Goal: Book appointment/travel/reservation

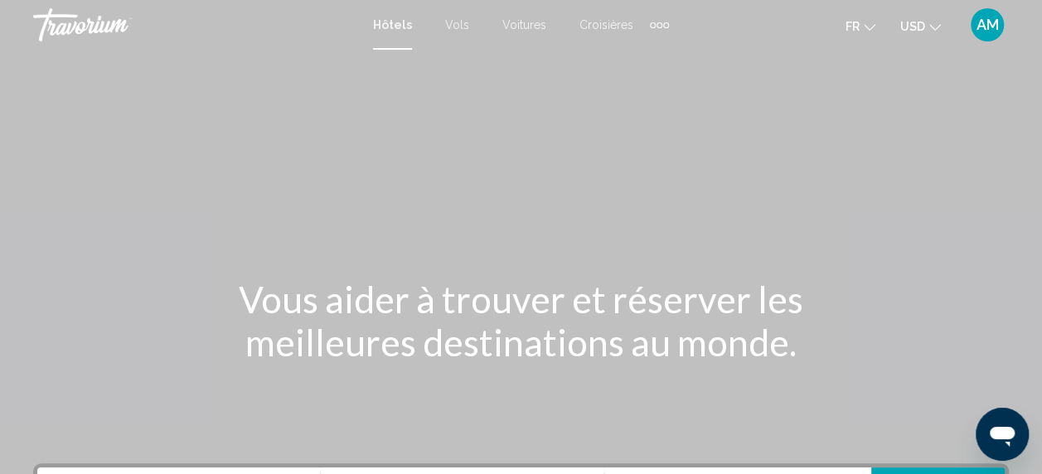
click at [910, 31] on span "USD" at bounding box center [912, 26] width 25 height 13
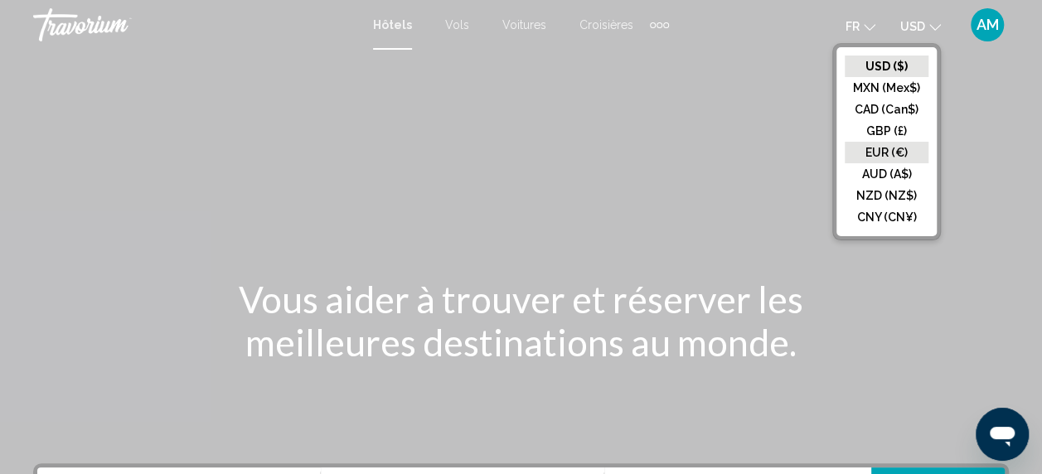
click at [890, 144] on button "EUR (€)" at bounding box center [887, 153] width 84 height 22
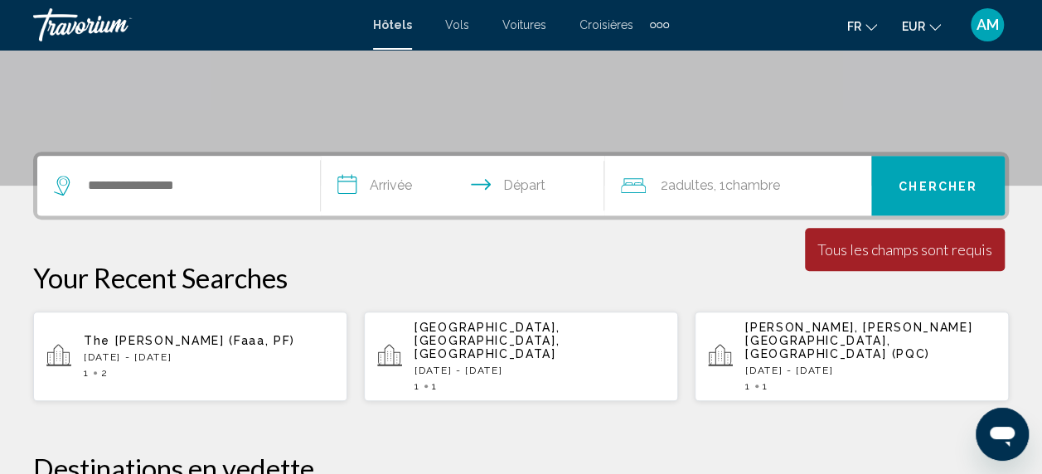
scroll to position [315, 0]
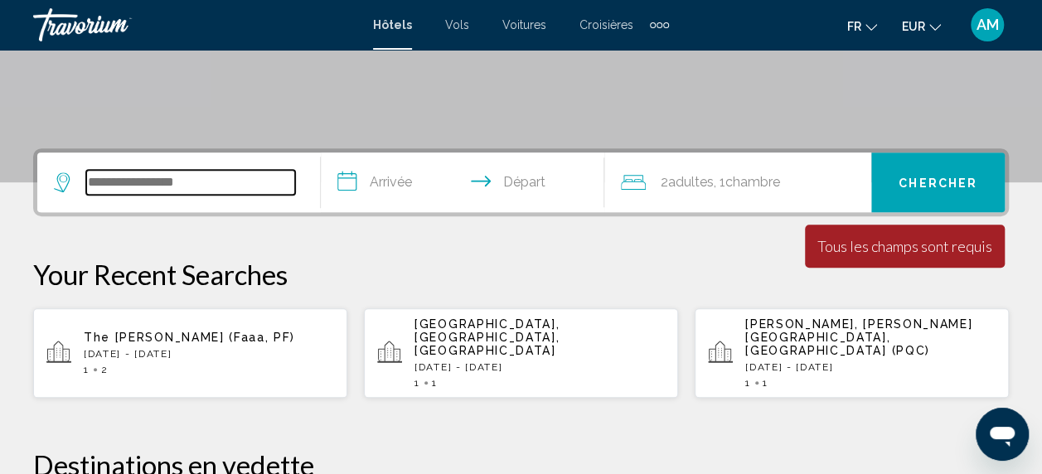
click at [164, 177] on input "Search widget" at bounding box center [190, 182] width 209 height 25
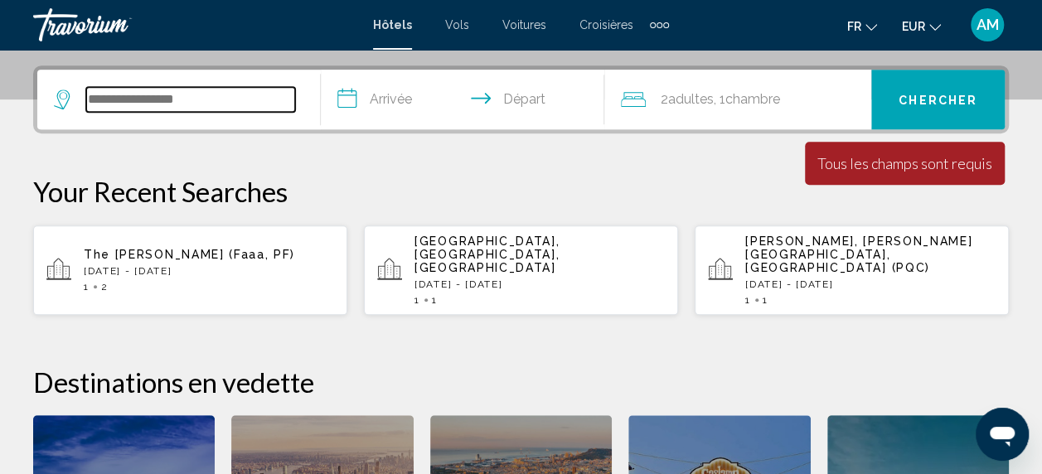
scroll to position [410, 0]
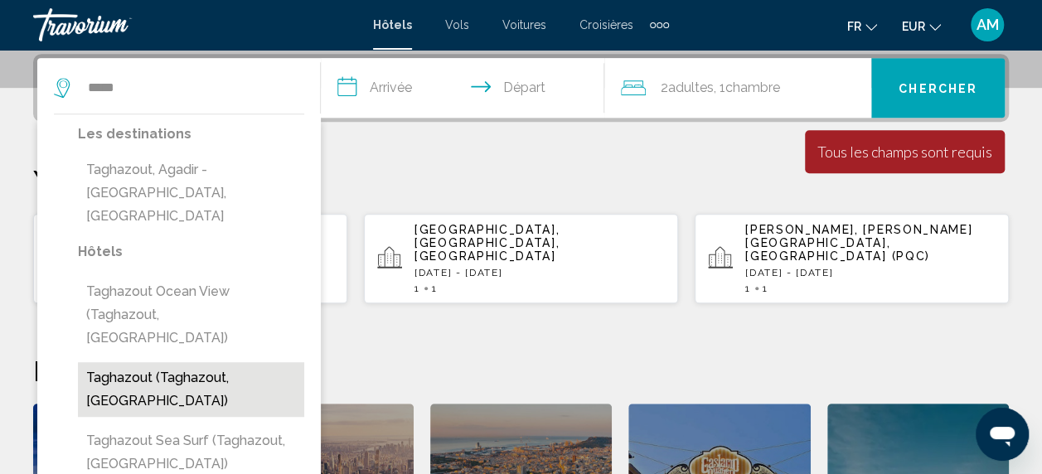
click at [254, 362] on button "Taghazout (Taghazout, MA)" at bounding box center [191, 389] width 226 height 55
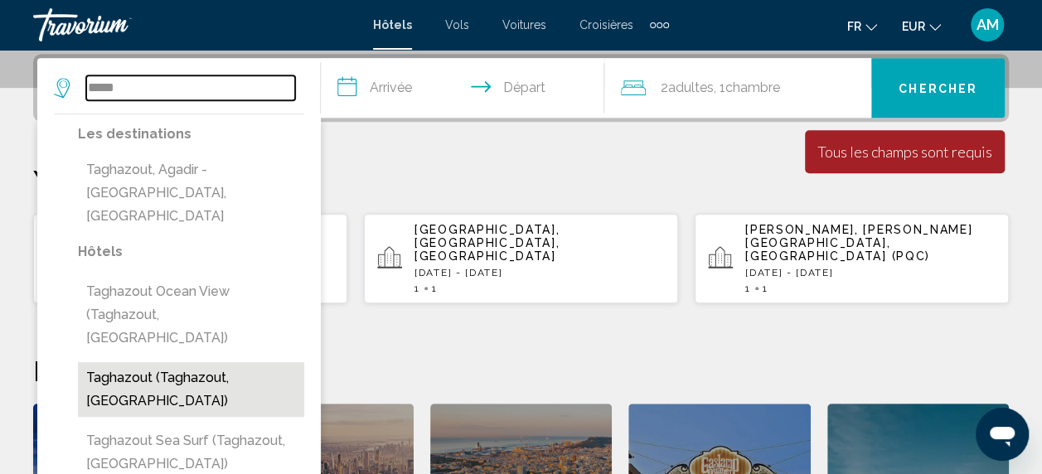
type input "**********"
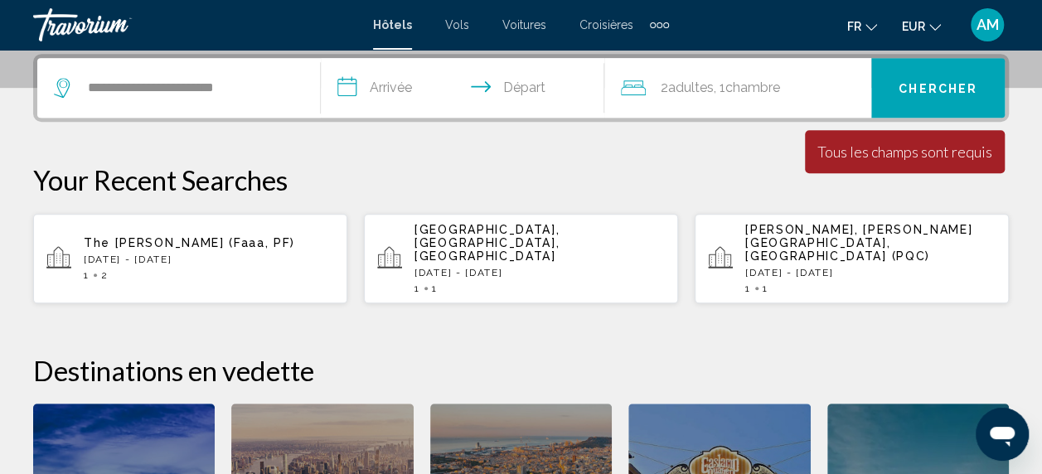
click at [405, 82] on input "**********" at bounding box center [466, 90] width 290 height 65
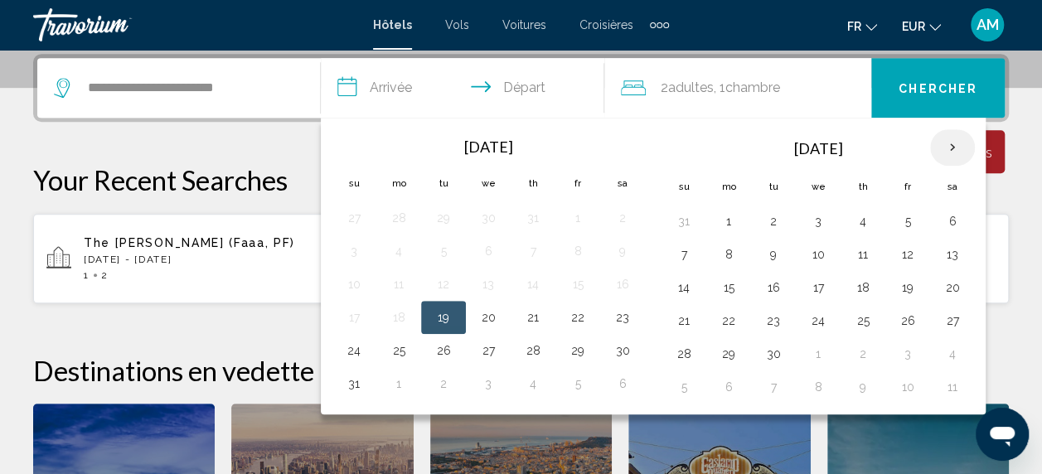
click at [952, 144] on th "Next month" at bounding box center [952, 147] width 45 height 36
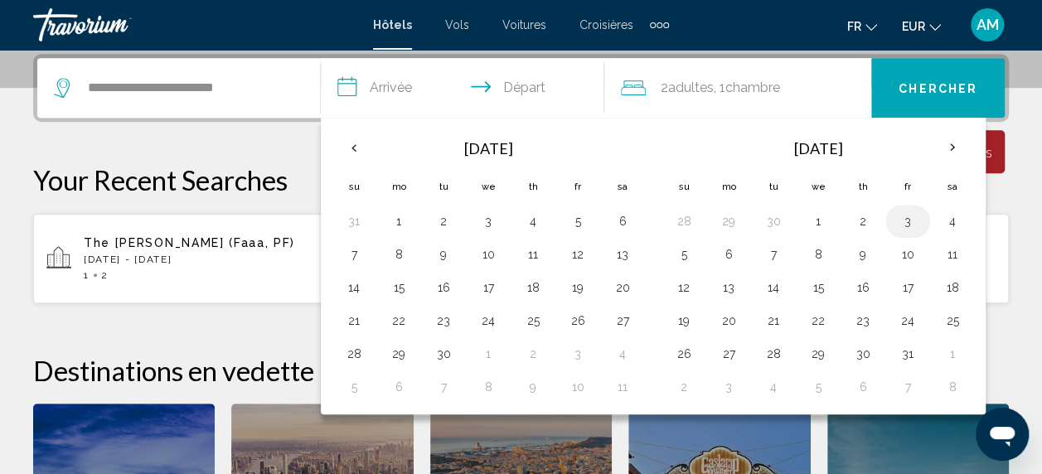
click at [895, 222] on button "3" at bounding box center [908, 221] width 27 height 23
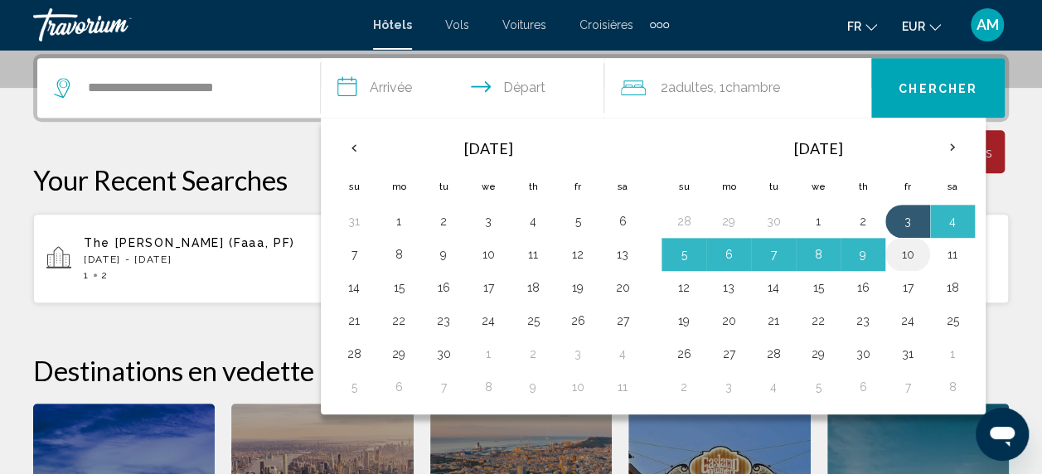
click at [897, 245] on button "10" at bounding box center [908, 254] width 27 height 23
type input "**********"
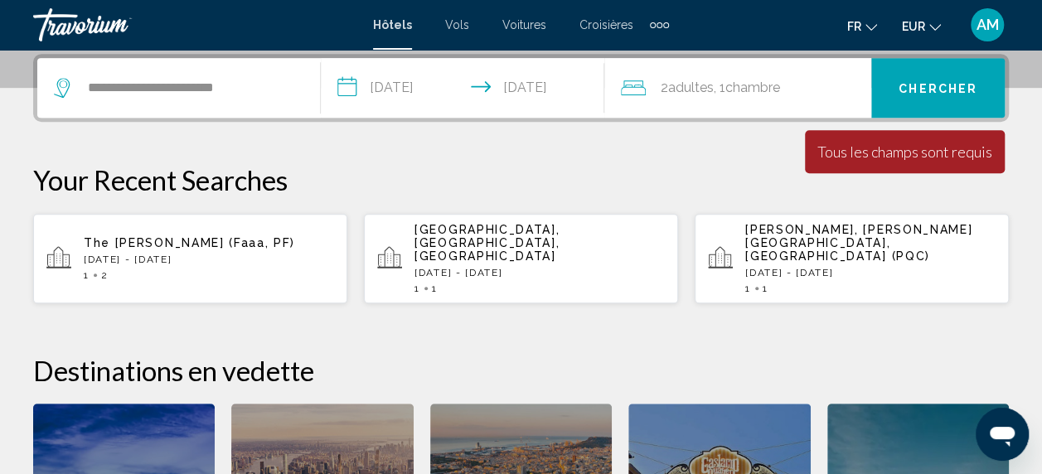
click at [929, 82] on span "Chercher" at bounding box center [938, 88] width 79 height 13
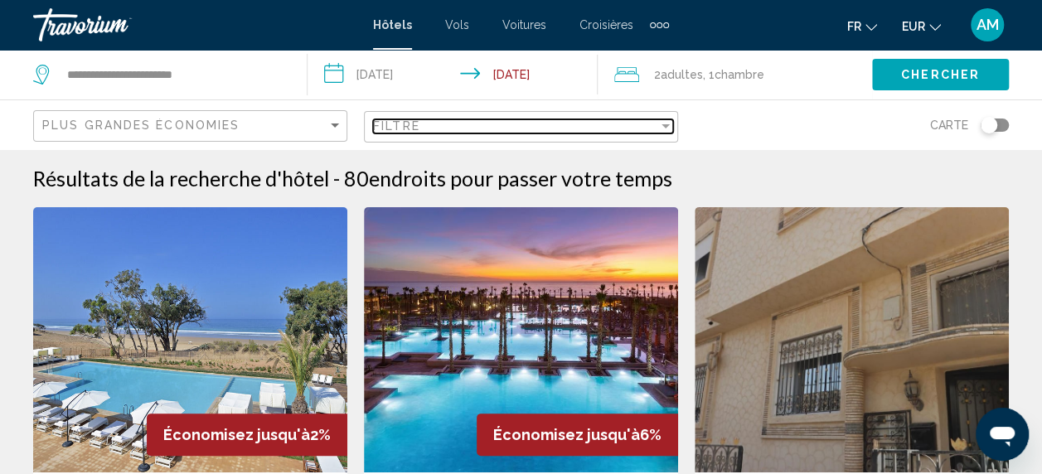
click at [663, 126] on div "Filter" at bounding box center [666, 126] width 8 height 4
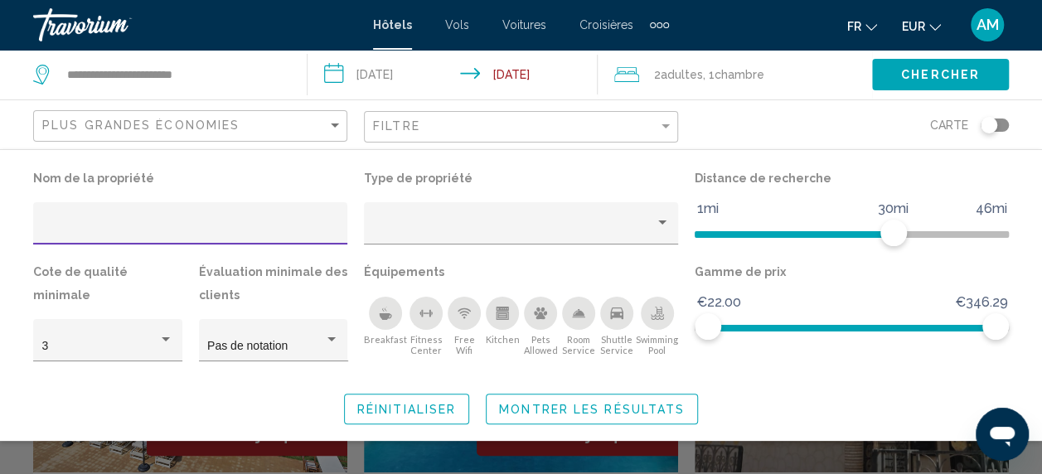
click at [652, 316] on icon "Swimming Pool" at bounding box center [657, 313] width 13 height 13
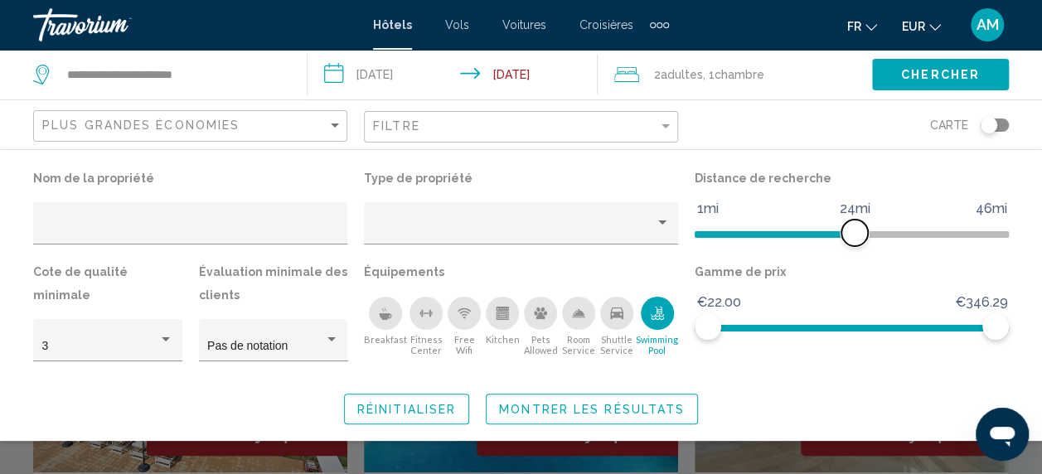
drag, startPoint x: 894, startPoint y: 226, endPoint x: 856, endPoint y: 229, distance: 37.5
click at [856, 229] on span "Hotel Filters" at bounding box center [854, 233] width 27 height 27
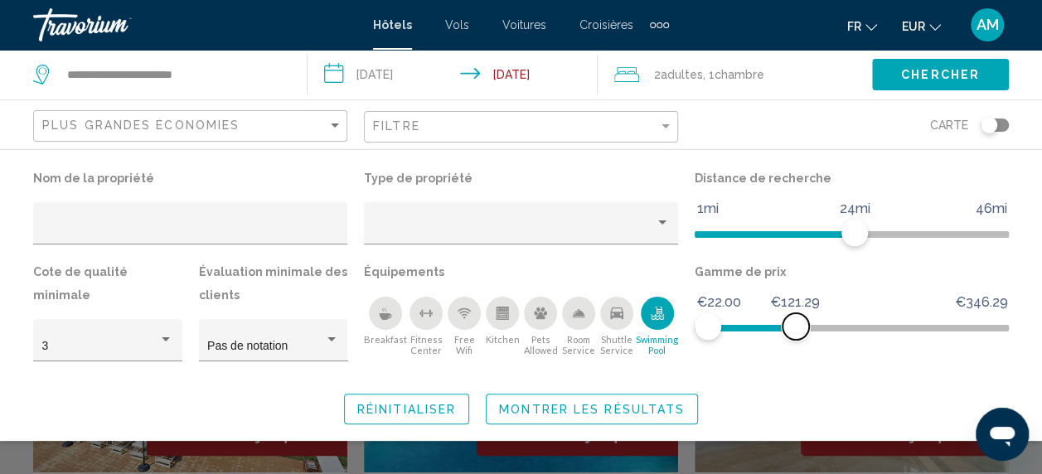
drag, startPoint x: 987, startPoint y: 328, endPoint x: 796, endPoint y: 400, distance: 203.6
click at [796, 400] on div "Nom de la propriété Type de propriété Distance de recherche 1mi 46mi 24mi Cote …" at bounding box center [521, 296] width 1042 height 258
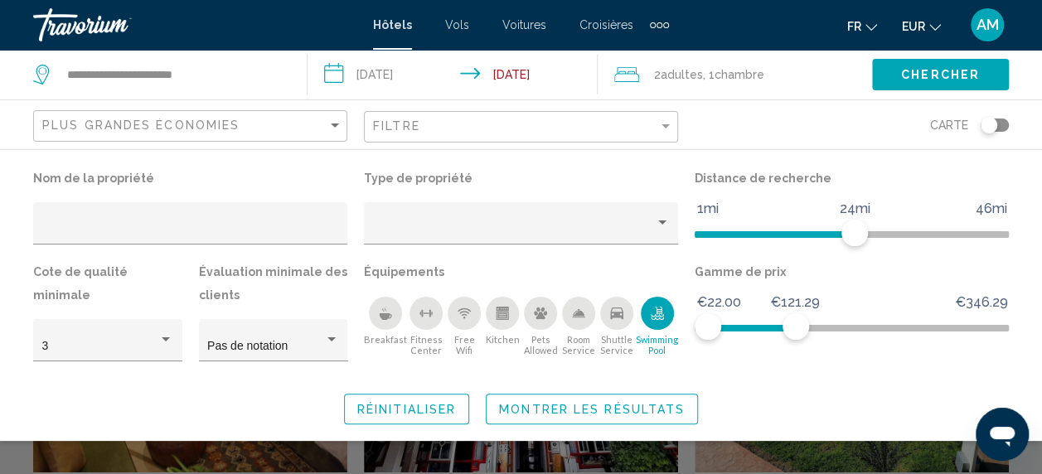
click at [937, 77] on span "Chercher" at bounding box center [940, 75] width 79 height 13
click at [595, 400] on button "Montrer les résultats" at bounding box center [592, 409] width 212 height 31
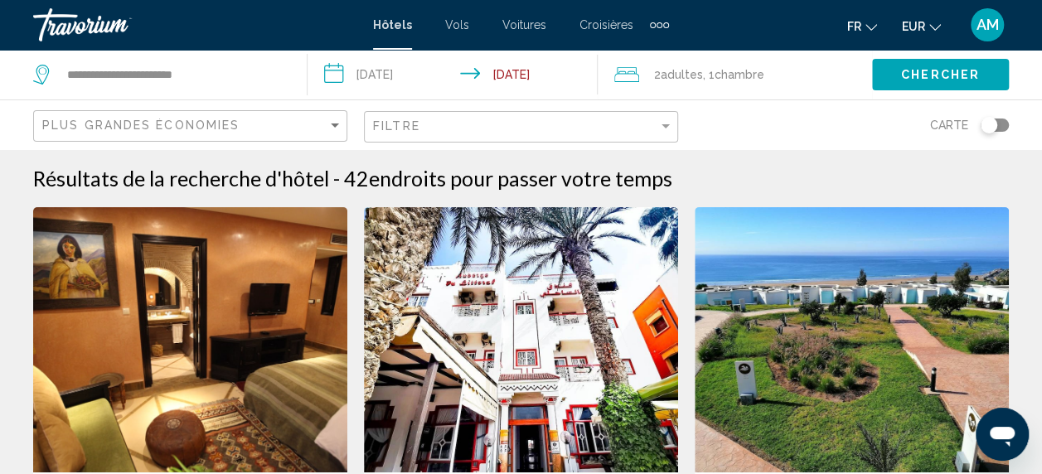
click at [992, 124] on div "Toggle map" at bounding box center [989, 125] width 17 height 17
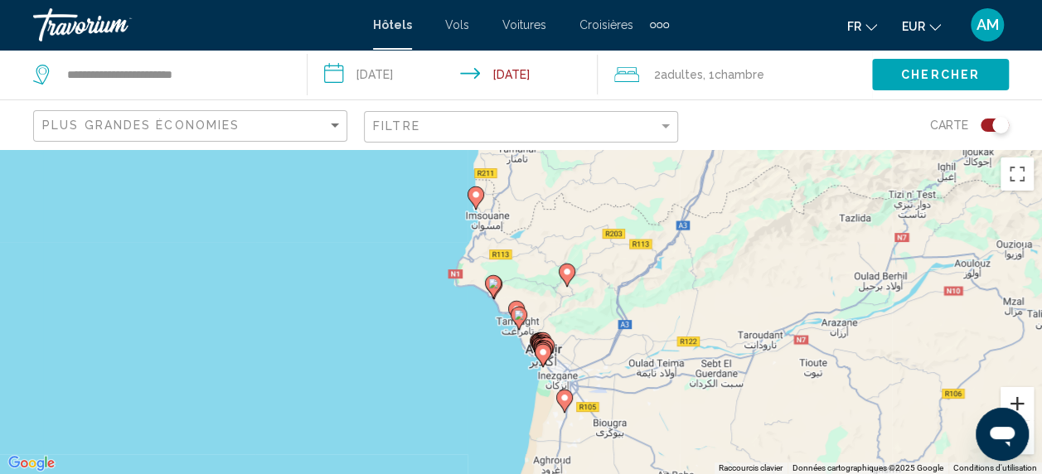
click at [1020, 409] on button "Zoom avant" at bounding box center [1017, 403] width 33 height 33
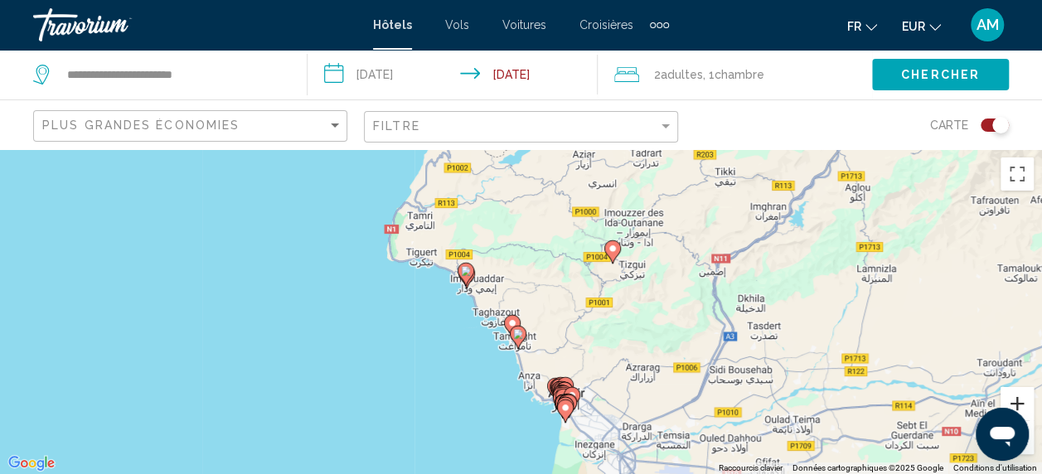
click at [1020, 409] on button "Zoom avant" at bounding box center [1017, 403] width 33 height 33
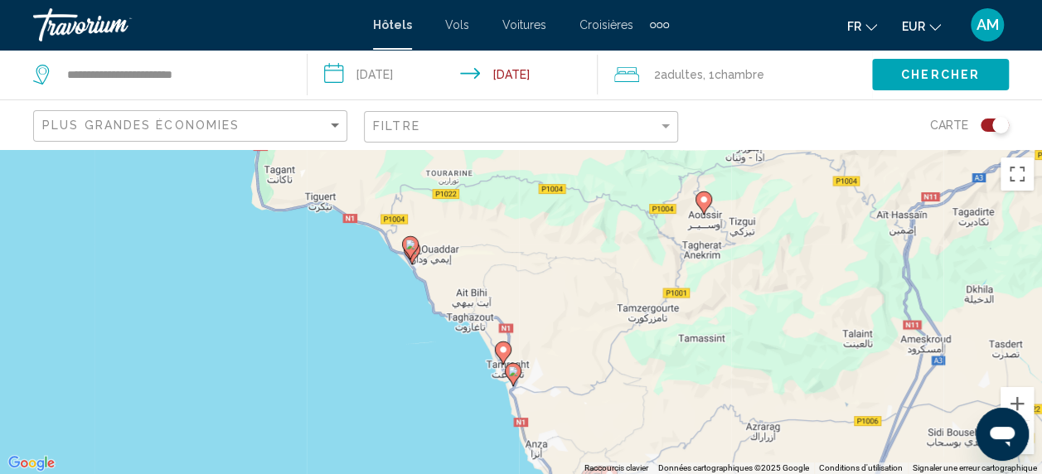
click at [506, 355] on icon "Main content" at bounding box center [502, 353] width 15 height 22
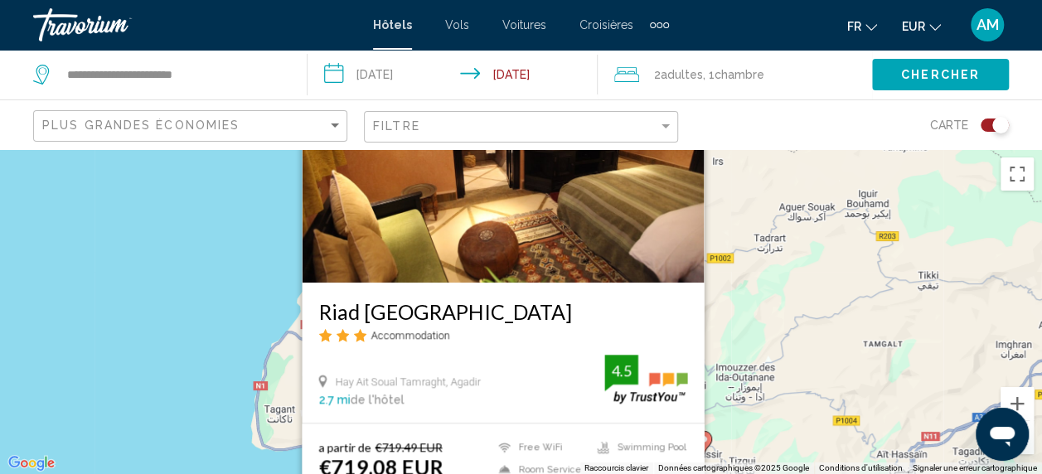
click at [146, 294] on div "Pour activer le glissement avec le clavier, appuyez sur Alt+Entrée. Une fois ce…" at bounding box center [521, 311] width 1042 height 325
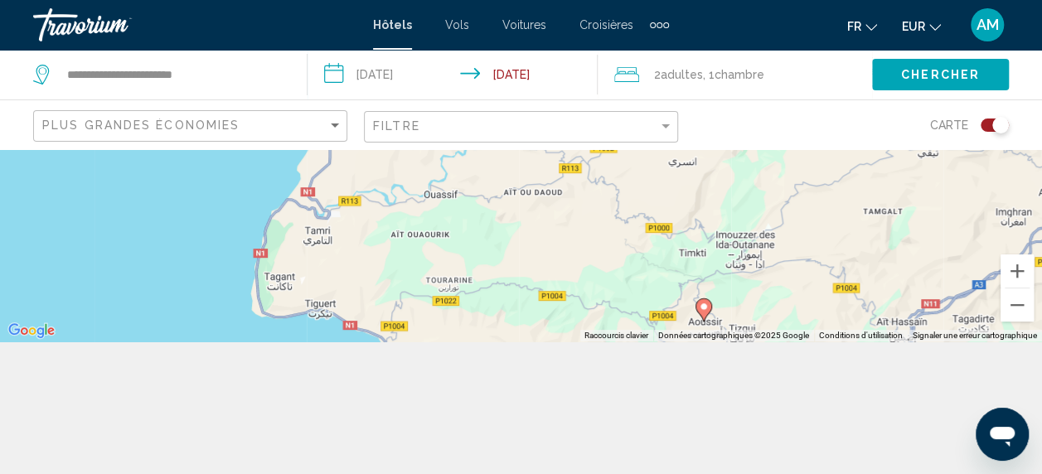
scroll to position [138, 0]
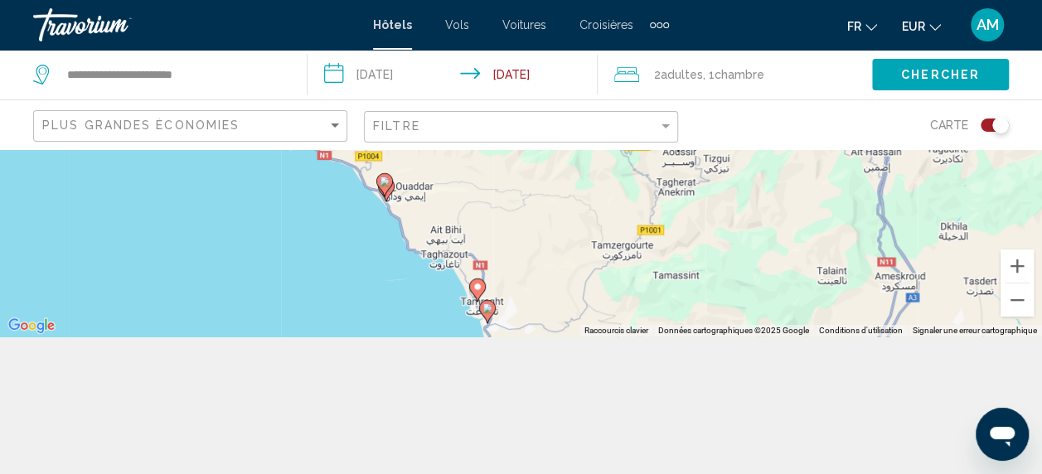
drag, startPoint x: 604, startPoint y: 289, endPoint x: 575, endPoint y: 122, distance: 169.1
click at [575, 122] on div "**********" at bounding box center [521, 249] width 1042 height 474
click at [489, 314] on icon "Main content" at bounding box center [486, 312] width 15 height 22
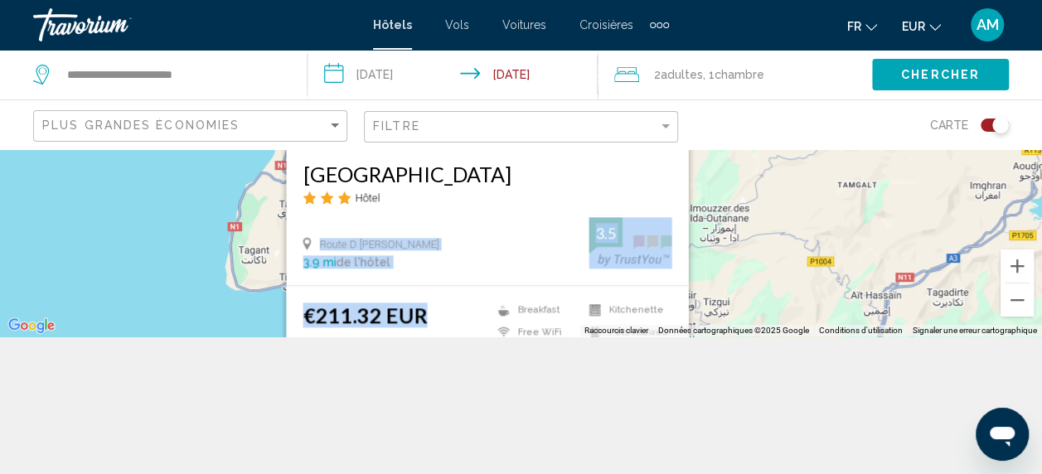
drag, startPoint x: 480, startPoint y: 193, endPoint x: 469, endPoint y: 311, distance: 118.2
click at [469, 311] on div "Hotel Littoral Hôtel Route D Essaouira Aourir 3.9 mi de l'hôtel 3.5 €211.32 EUR…" at bounding box center [487, 157] width 402 height 554
drag, startPoint x: 469, startPoint y: 311, endPoint x: 393, endPoint y: 318, distance: 76.6
click at [393, 318] on ins "€211.32 EUR" at bounding box center [365, 315] width 124 height 25
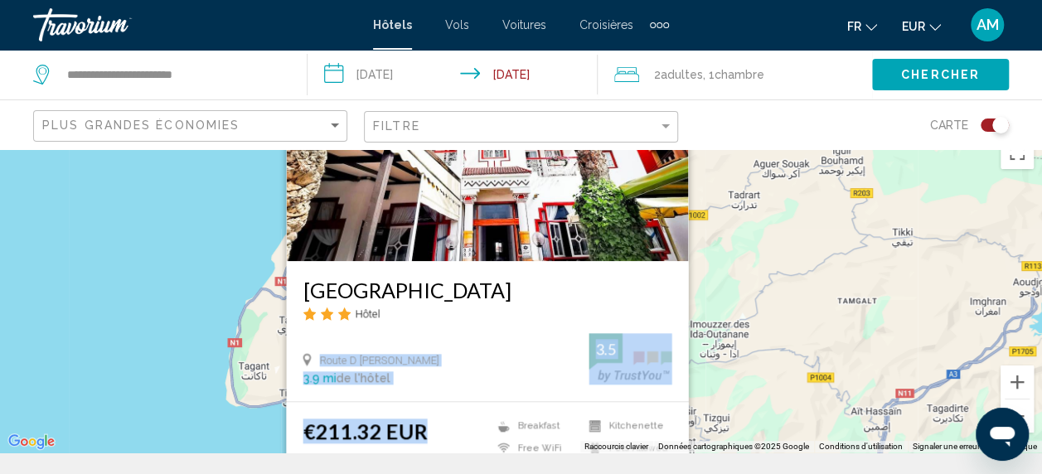
scroll to position [0, 0]
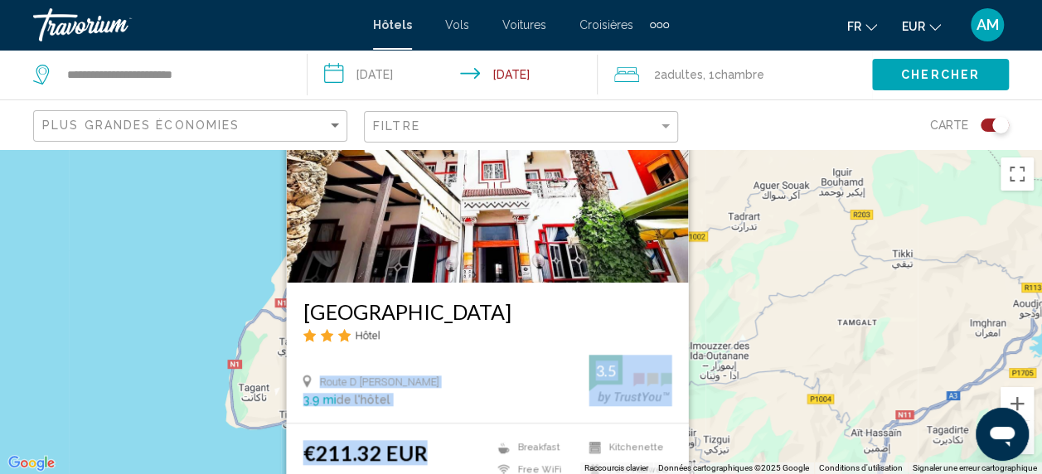
click at [430, 308] on h3 "Hotel Littoral" at bounding box center [487, 311] width 369 height 25
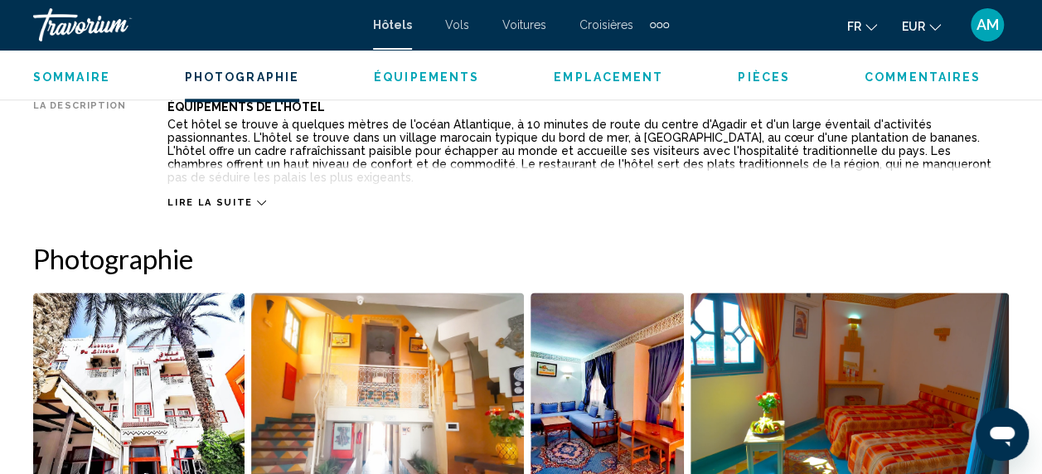
scroll to position [1336, 0]
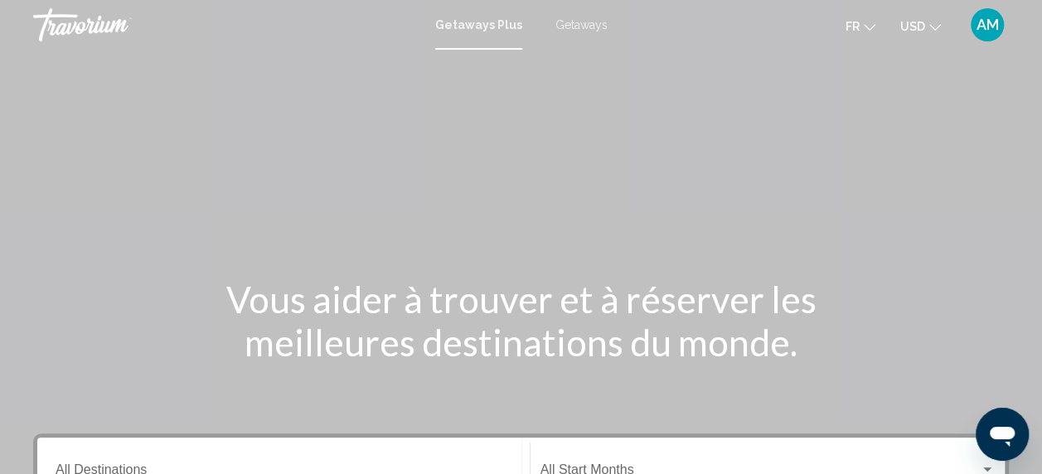
click at [573, 22] on span "Getaways" at bounding box center [581, 24] width 52 height 13
click at [925, 22] on button "USD USD ($) MXN (Mex$) CAD (Can$) GBP (£) EUR (€) AUD (A$) NZD (NZ$) CNY (CN¥)" at bounding box center [920, 26] width 41 height 24
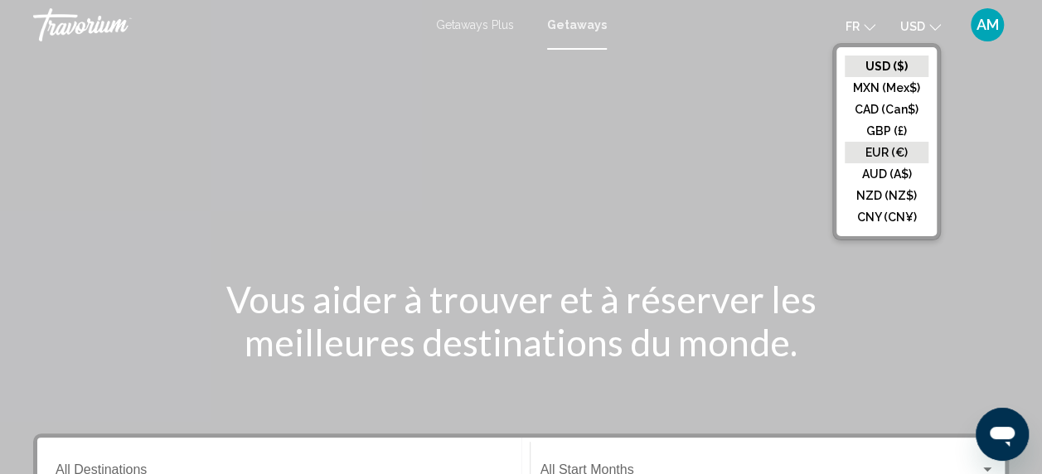
click at [914, 147] on button "EUR (€)" at bounding box center [887, 153] width 84 height 22
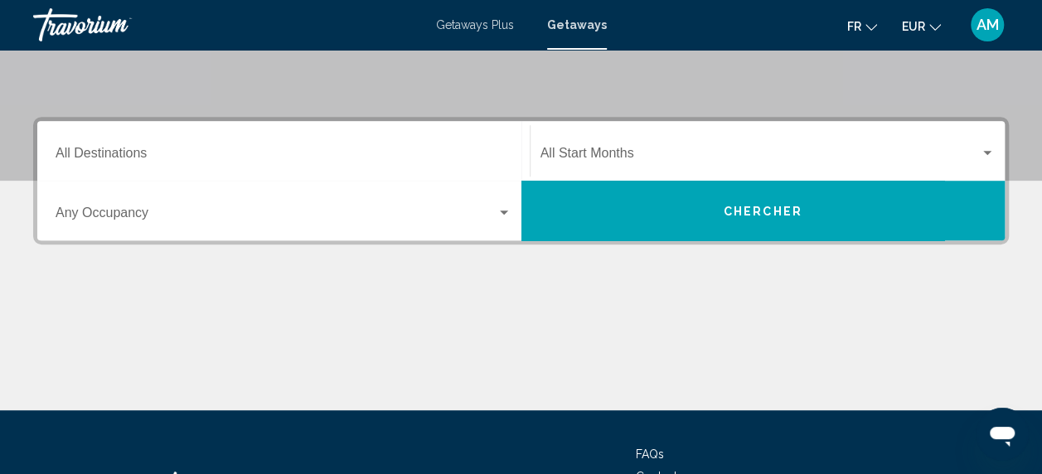
scroll to position [323, 0]
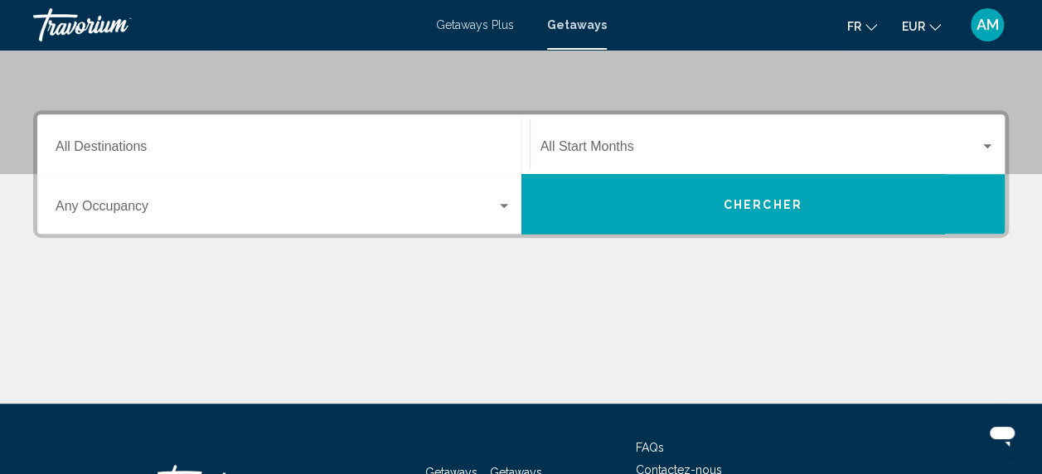
click at [182, 148] on input "Destination All Destinations" at bounding box center [284, 150] width 456 height 15
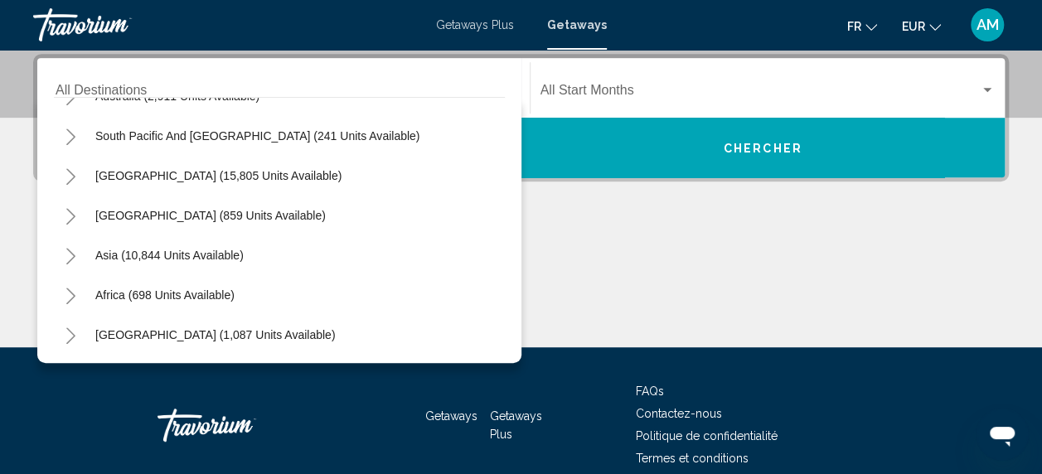
scroll to position [0, 0]
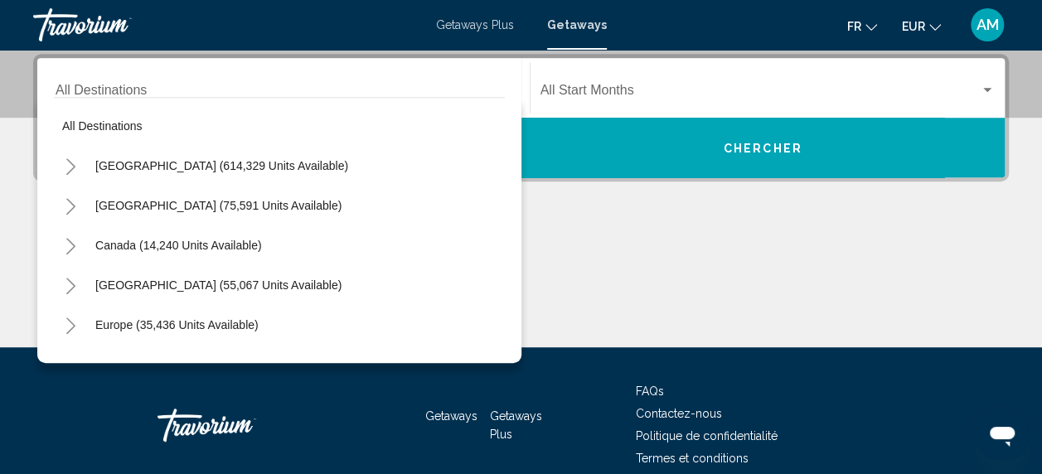
drag, startPoint x: 521, startPoint y: 109, endPoint x: 491, endPoint y: 202, distance: 97.5
click at [491, 202] on div "All destinations United States (614,329 units available) Mexico (75,591 units a…" at bounding box center [279, 230] width 484 height 266
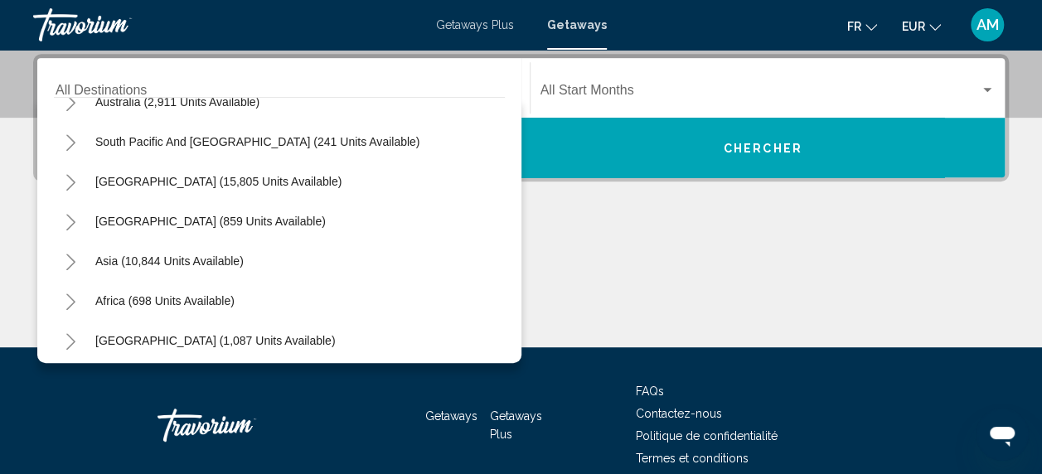
scroll to position [269, 0]
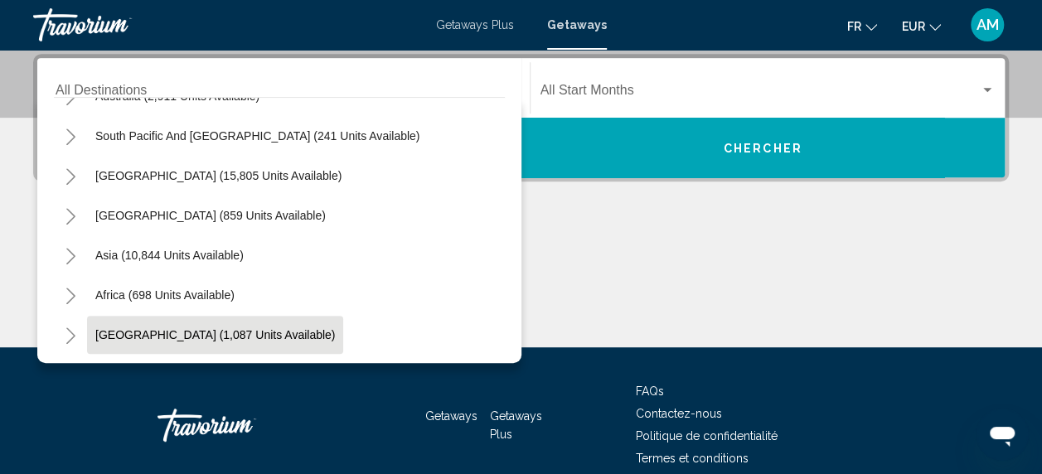
click at [148, 322] on button "[GEOGRAPHIC_DATA] (1,087 units available)" at bounding box center [215, 335] width 256 height 38
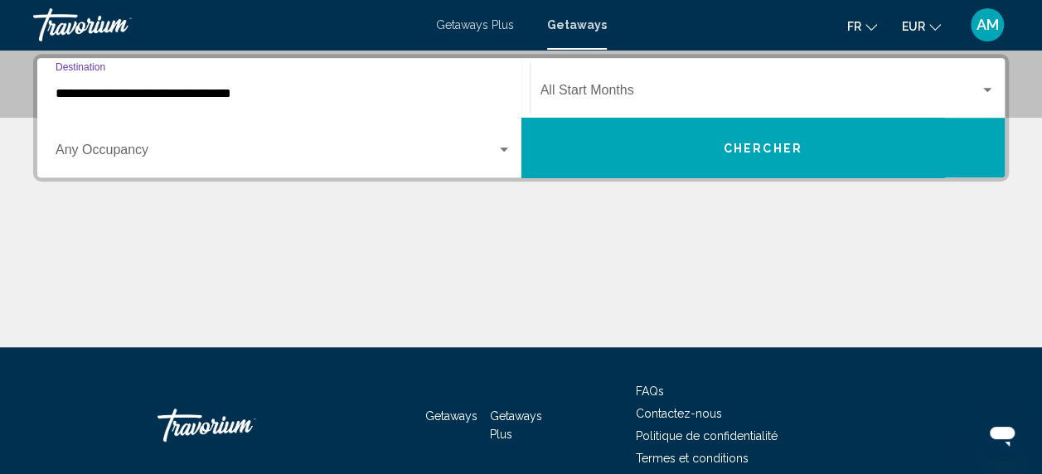
click at [118, 91] on input "**********" at bounding box center [284, 93] width 456 height 15
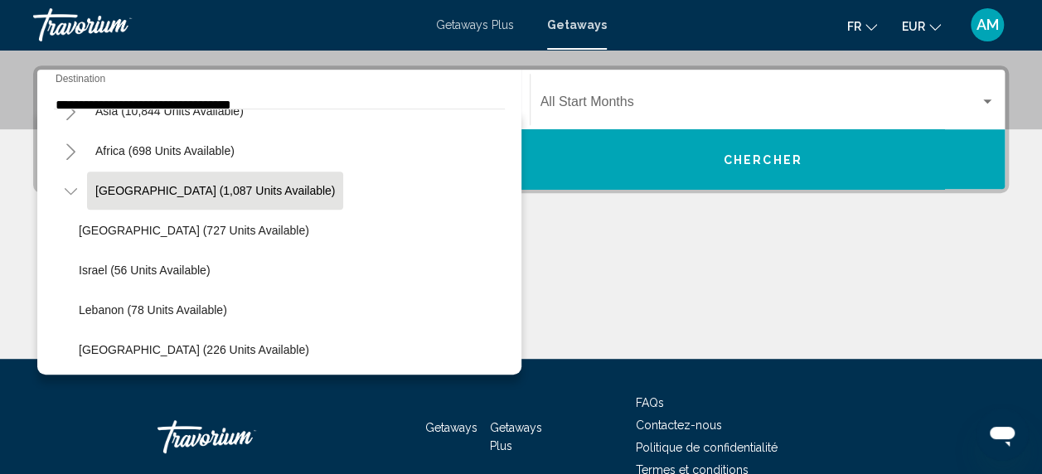
scroll to position [428, 0]
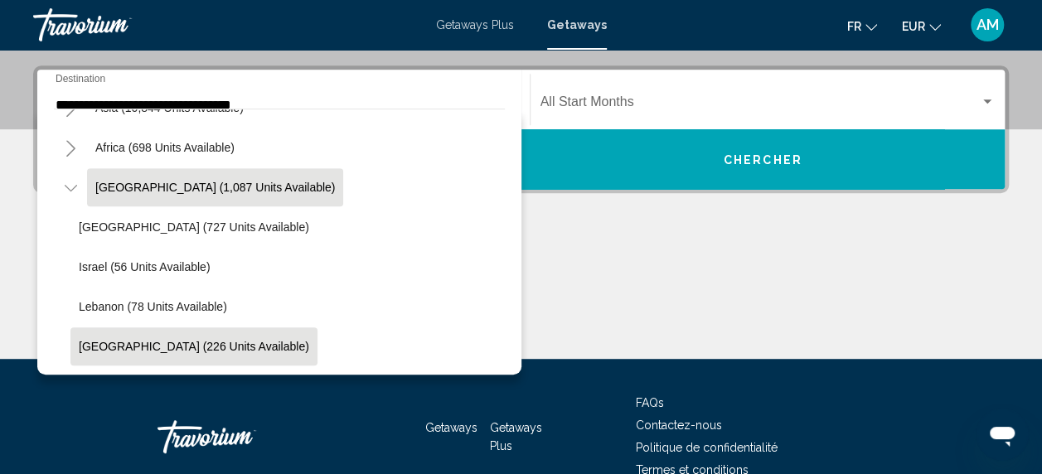
click at [200, 342] on span "United Arab Emirates (226 units available)" at bounding box center [194, 346] width 230 height 13
type input "**********"
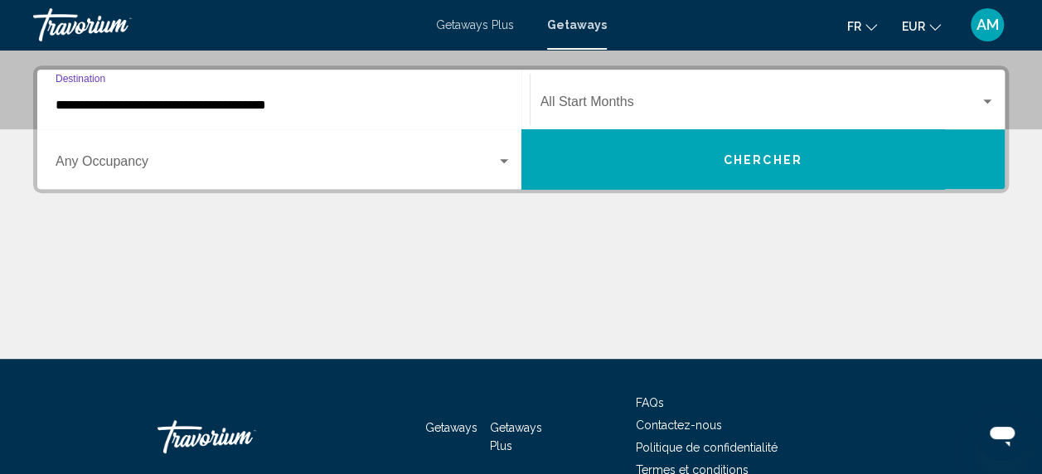
scroll to position [380, 0]
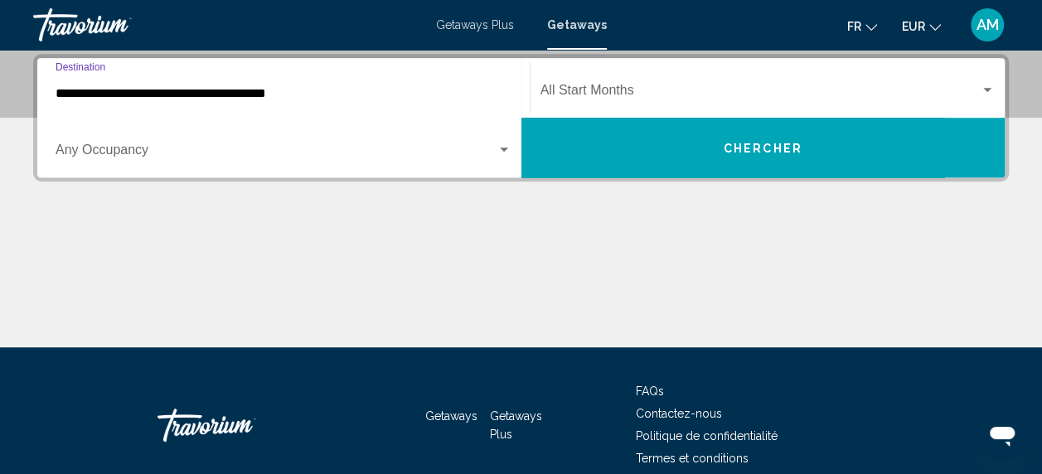
click at [495, 150] on span "Search widget" at bounding box center [276, 153] width 441 height 15
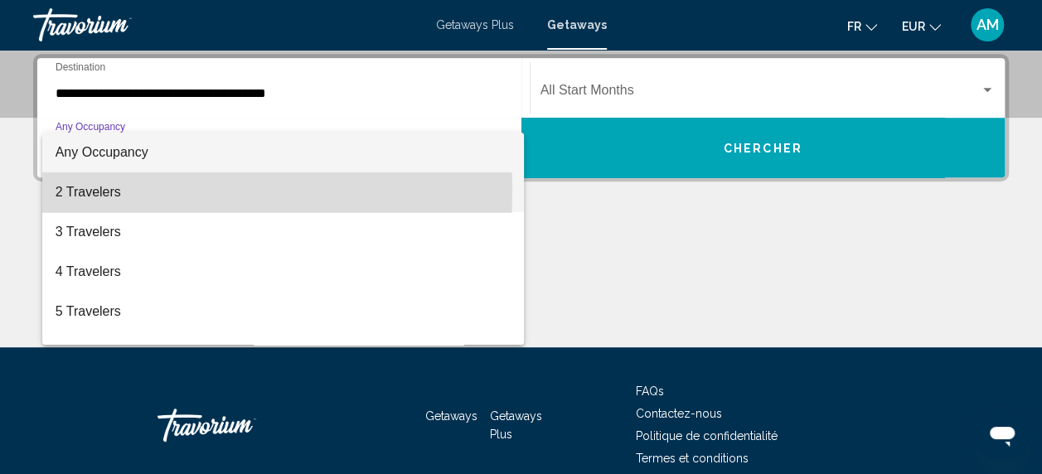
click at [89, 190] on span "2 Travelers" at bounding box center [284, 192] width 456 height 40
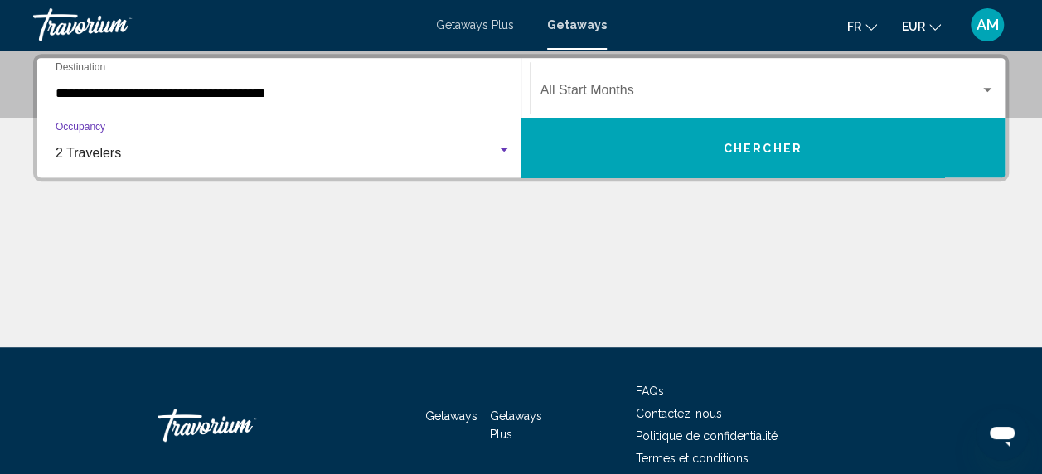
click at [982, 94] on div "Search widget" at bounding box center [987, 90] width 15 height 13
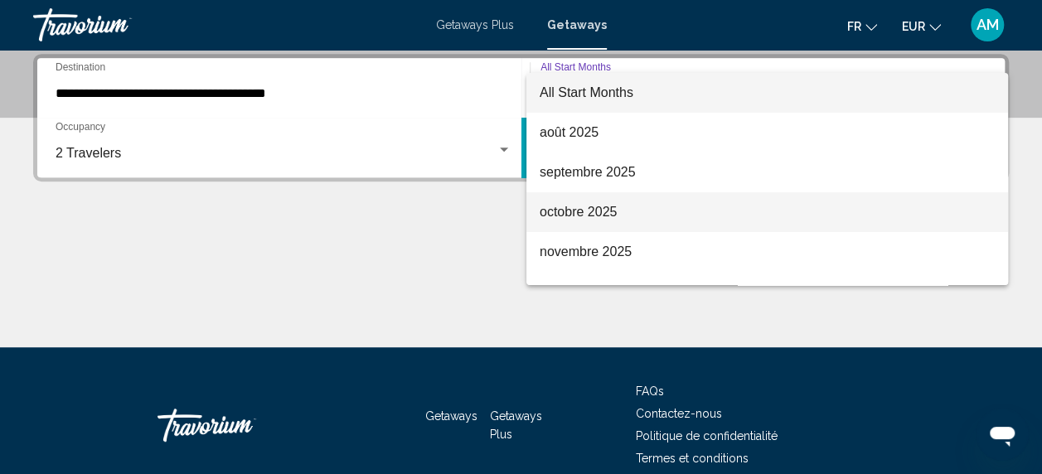
click at [641, 201] on span "octobre 2025" at bounding box center [767, 212] width 455 height 40
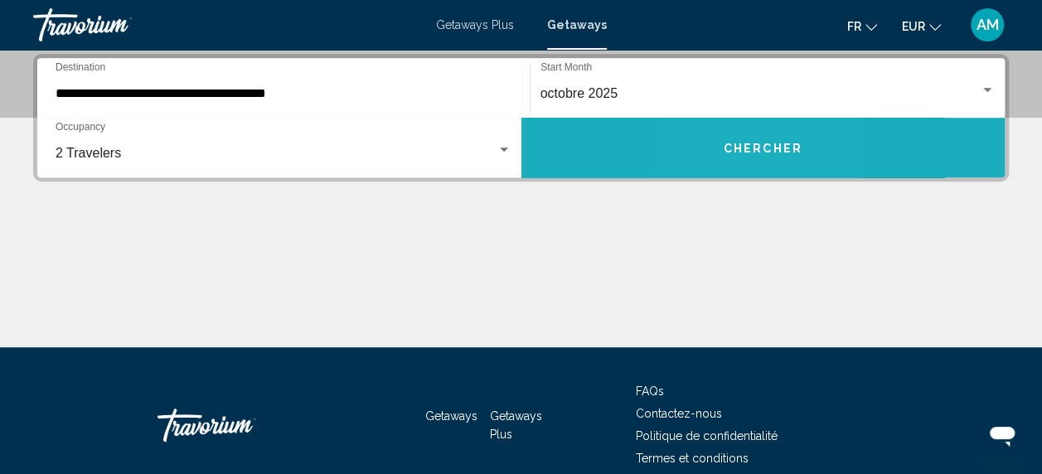
click at [725, 131] on button "Chercher" at bounding box center [763, 148] width 484 height 60
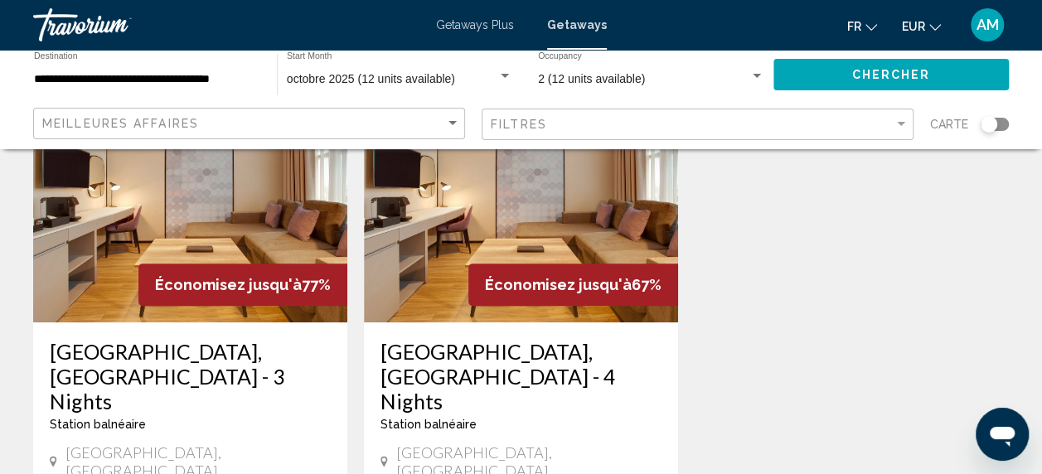
scroll to position [158, 0]
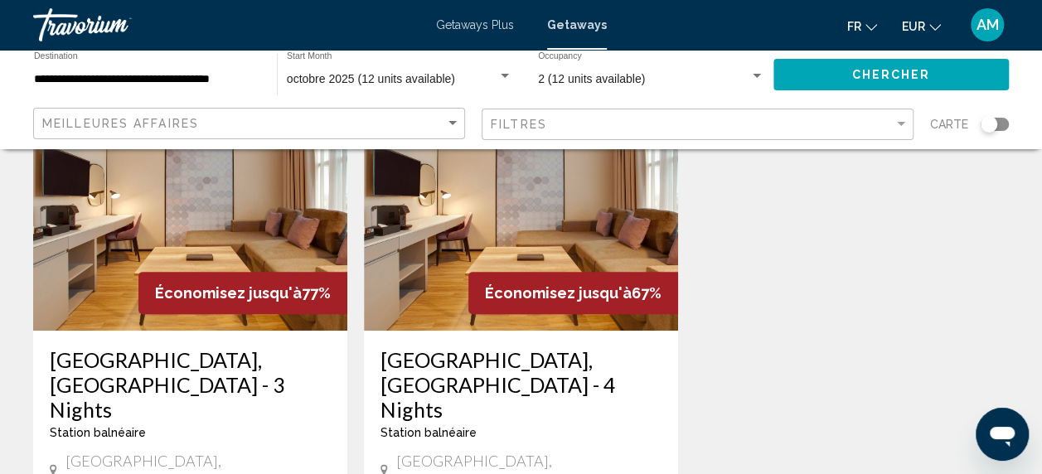
click at [141, 378] on h3 "Lemon Tree Hotel, Dubai - 3 Nights" at bounding box center [190, 384] width 281 height 75
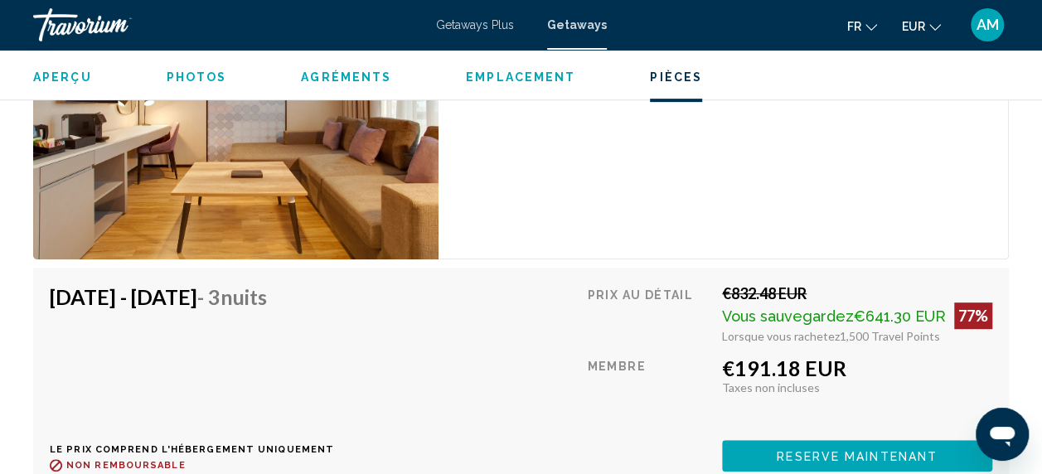
scroll to position [3444, 0]
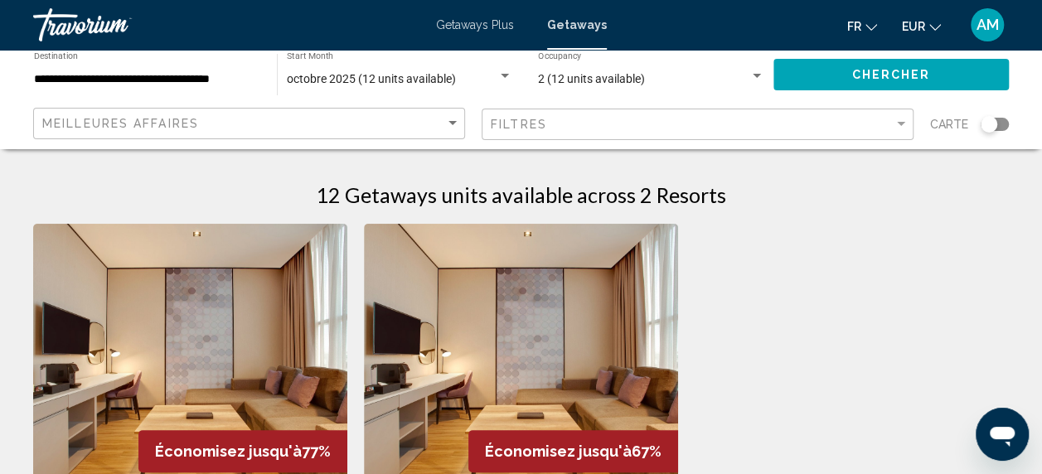
click at [577, 417] on img "Main content" at bounding box center [521, 356] width 314 height 265
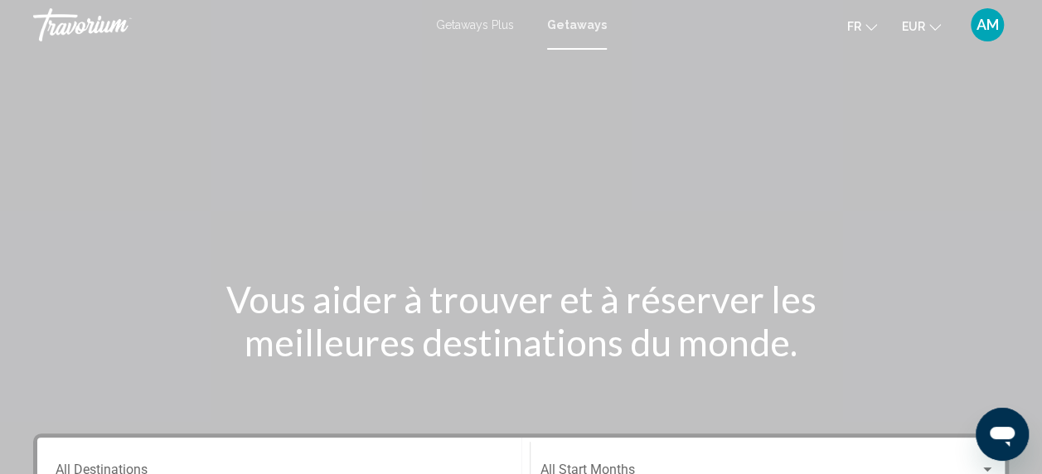
click at [476, 23] on span "Getaways Plus" at bounding box center [475, 24] width 78 height 13
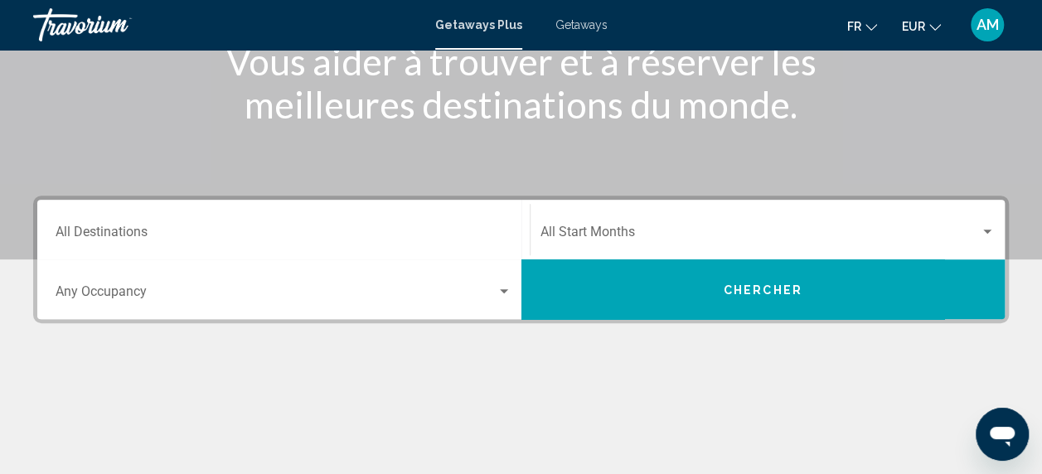
scroll to position [274, 0]
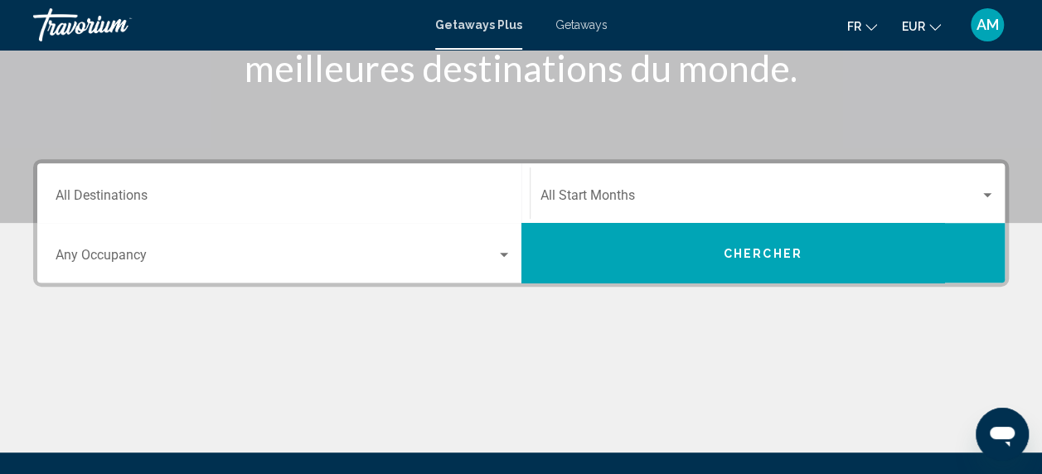
click at [86, 200] on input "Destination All Destinations" at bounding box center [284, 199] width 456 height 15
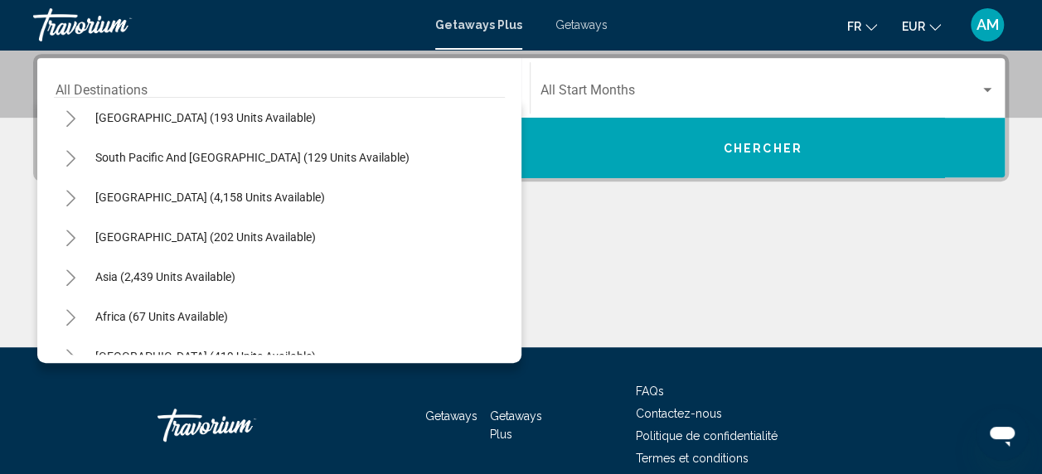
scroll to position [269, 0]
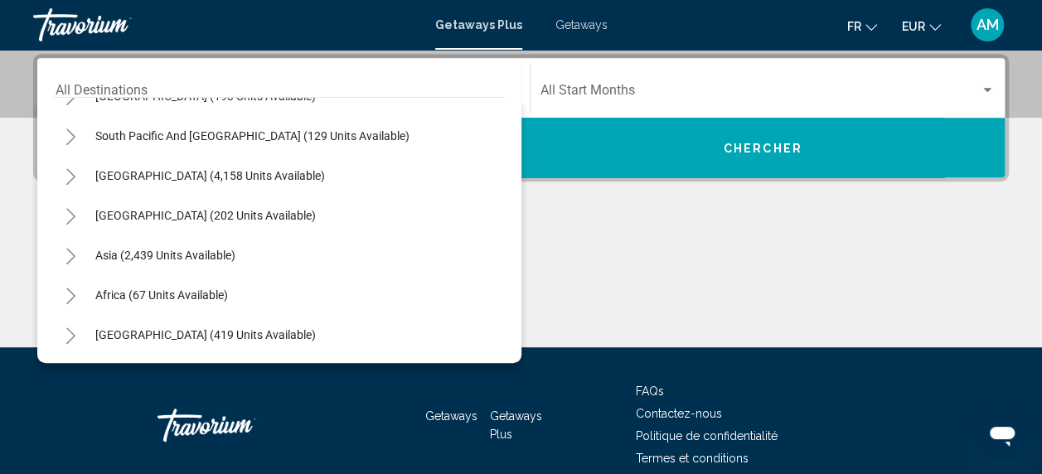
click at [81, 332] on button "Toggle Middle East (419 units available)" at bounding box center [70, 334] width 33 height 33
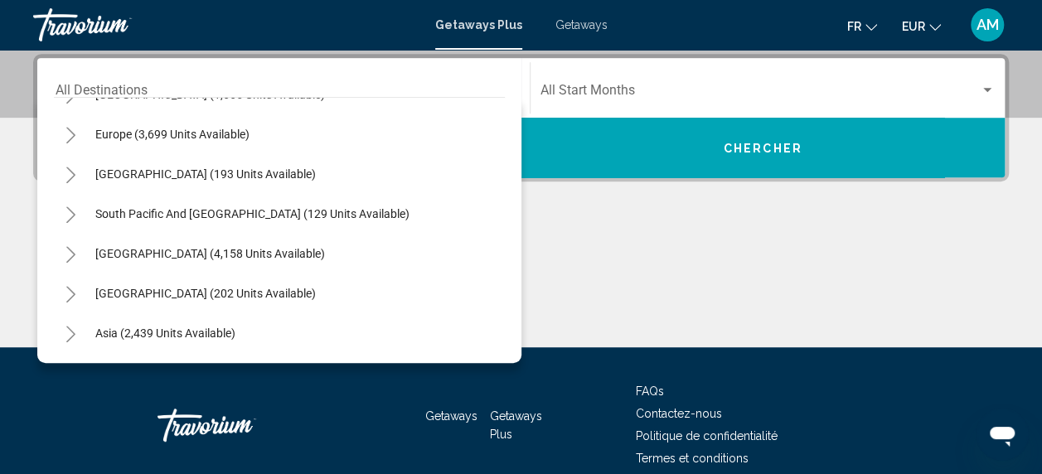
scroll to position [171, 0]
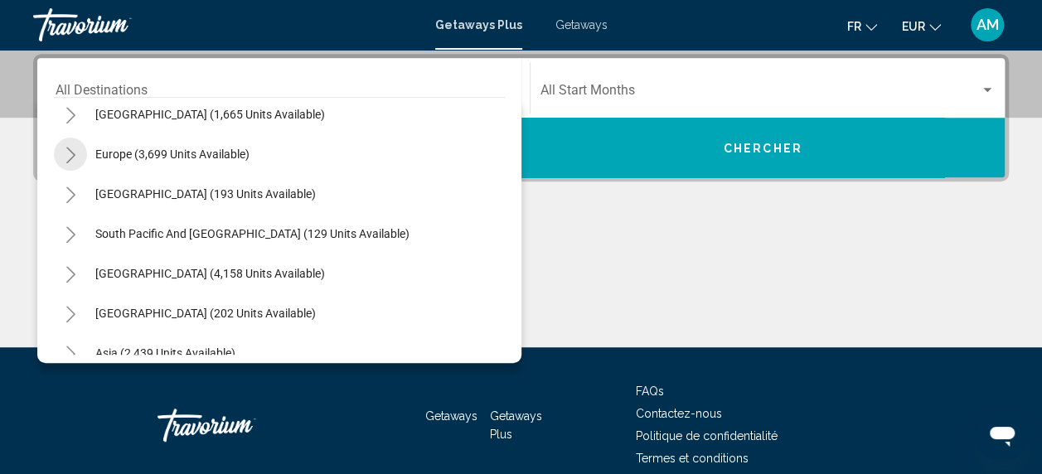
click at [74, 148] on icon "Toggle Europe (3,699 units available)" at bounding box center [71, 155] width 12 height 17
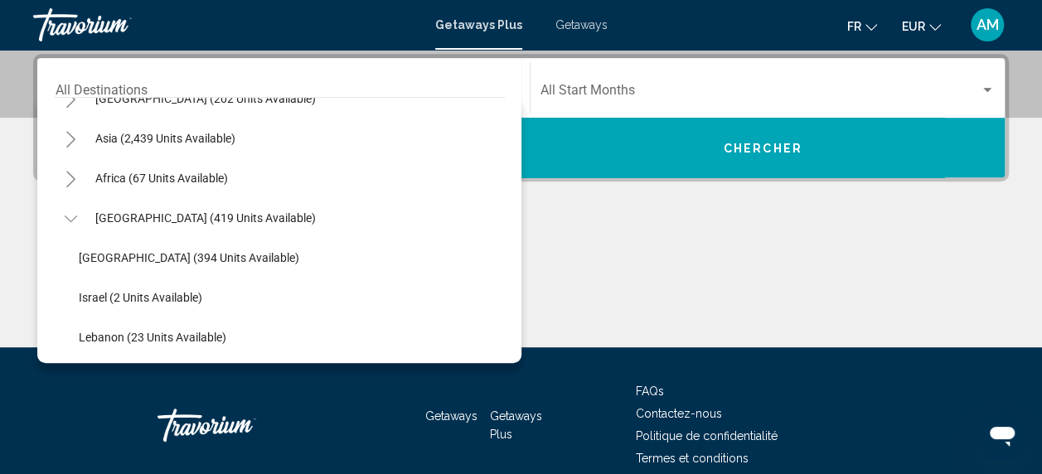
scroll to position [1144, 0]
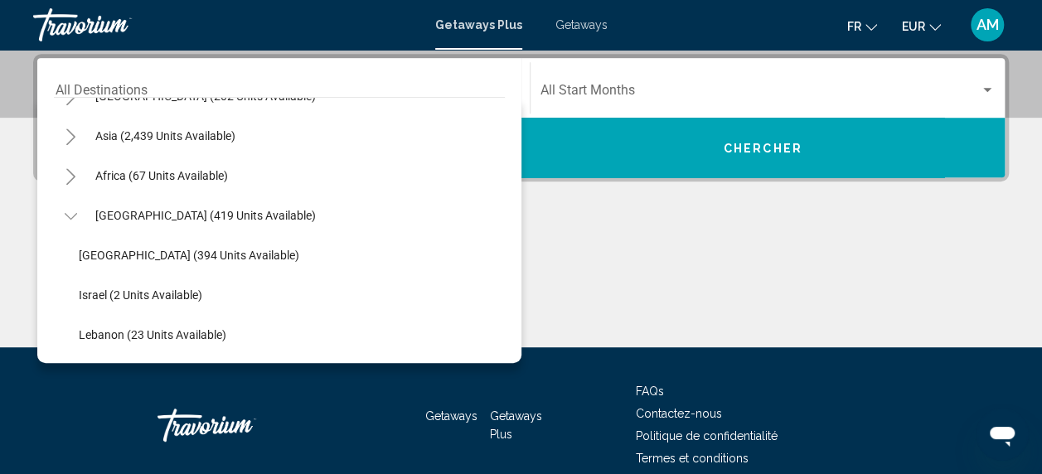
click at [70, 172] on icon "Toggle Africa (67 units available)" at bounding box center [70, 176] width 9 height 17
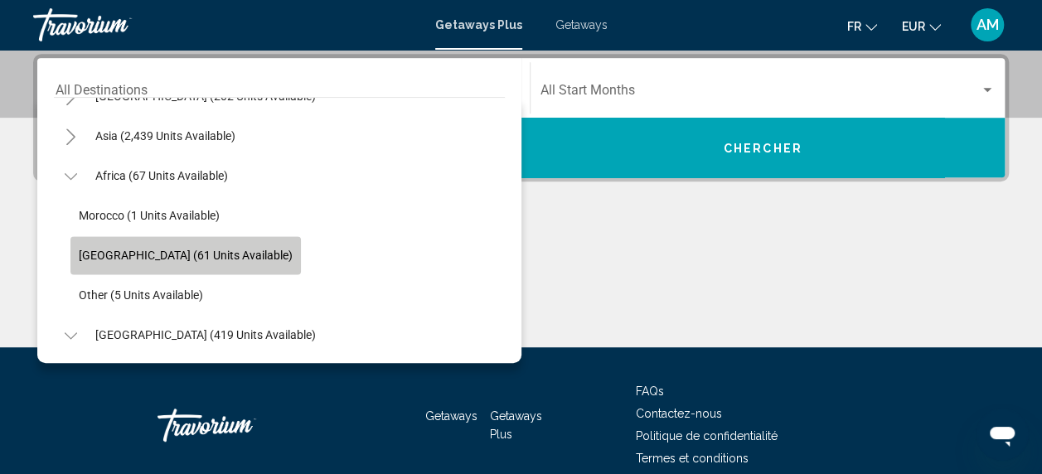
click at [215, 262] on button "South Africa (61 units available)" at bounding box center [185, 255] width 230 height 38
type input "**********"
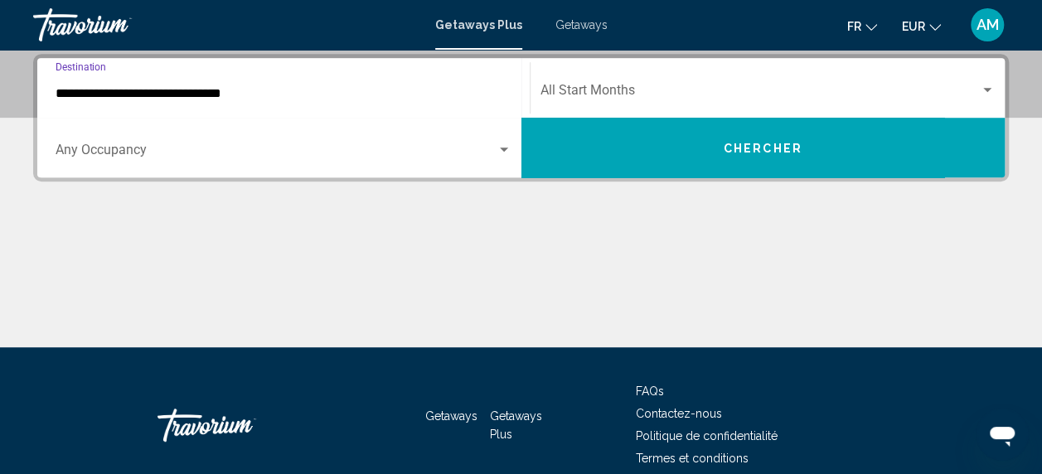
click at [325, 138] on div "Occupancy Any Occupancy" at bounding box center [284, 148] width 456 height 52
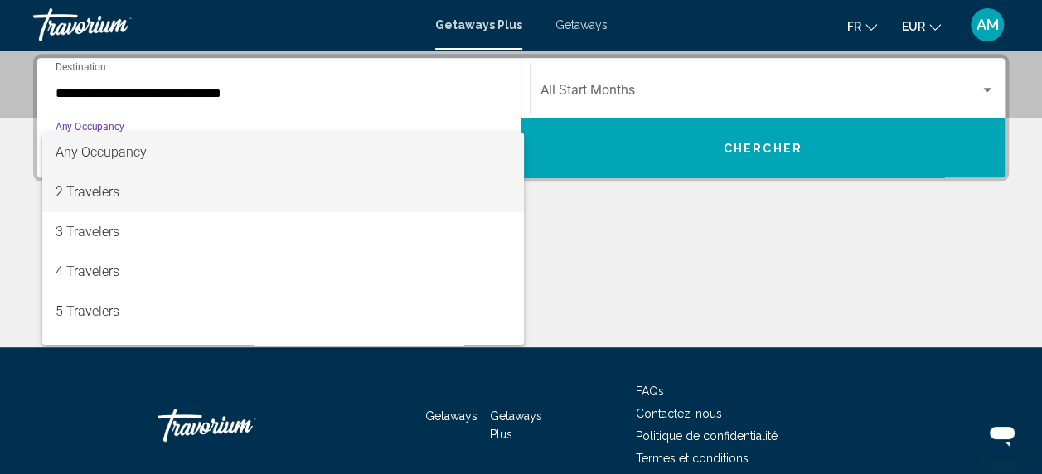
click at [221, 208] on span "2 Travelers" at bounding box center [284, 192] width 456 height 40
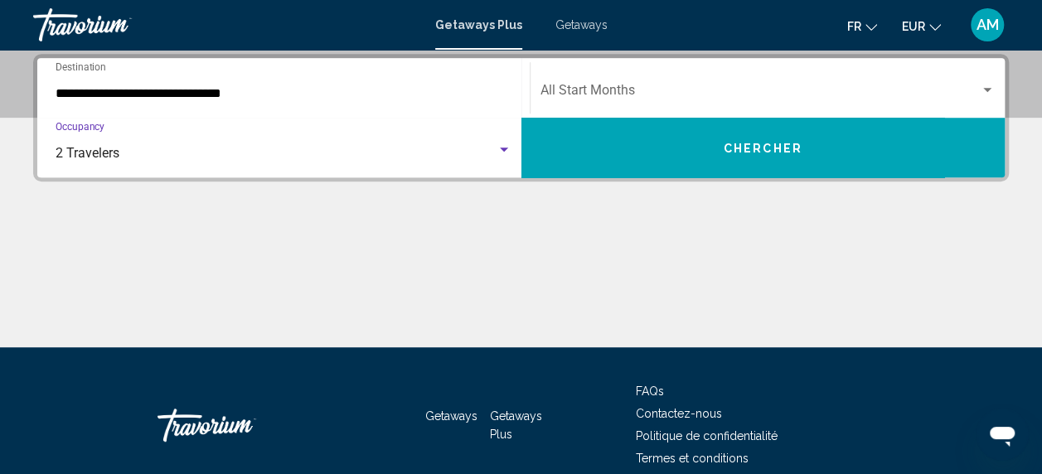
click at [595, 90] on span "Search widget" at bounding box center [761, 93] width 440 height 15
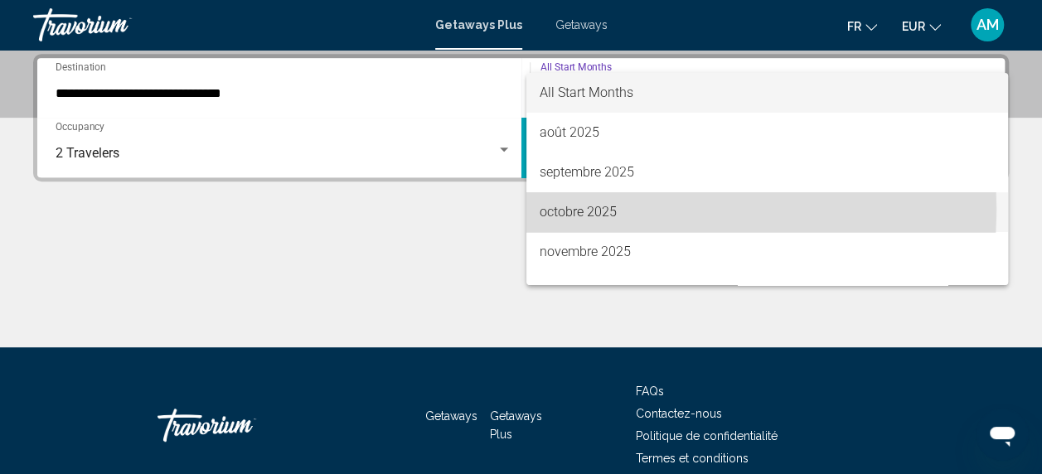
click at [584, 208] on span "octobre 2025" at bounding box center [767, 212] width 455 height 40
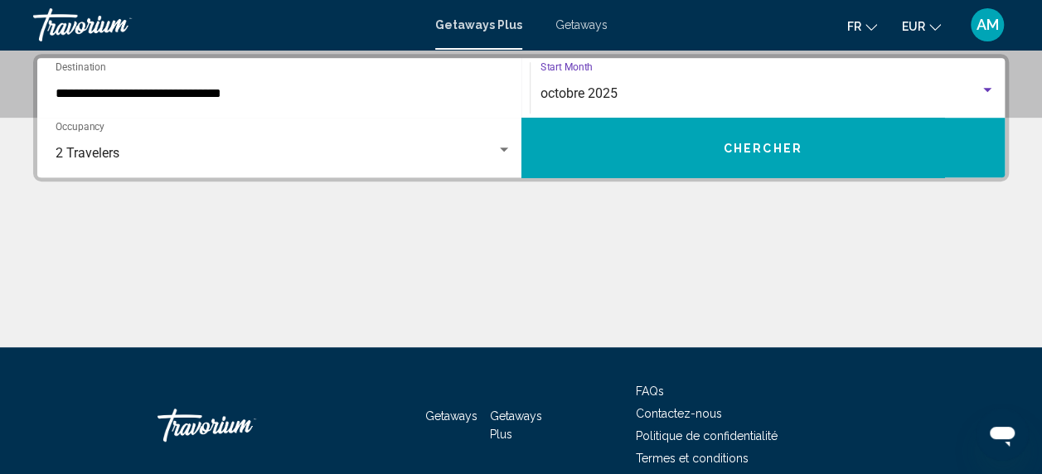
click at [610, 149] on button "Chercher" at bounding box center [763, 148] width 484 height 60
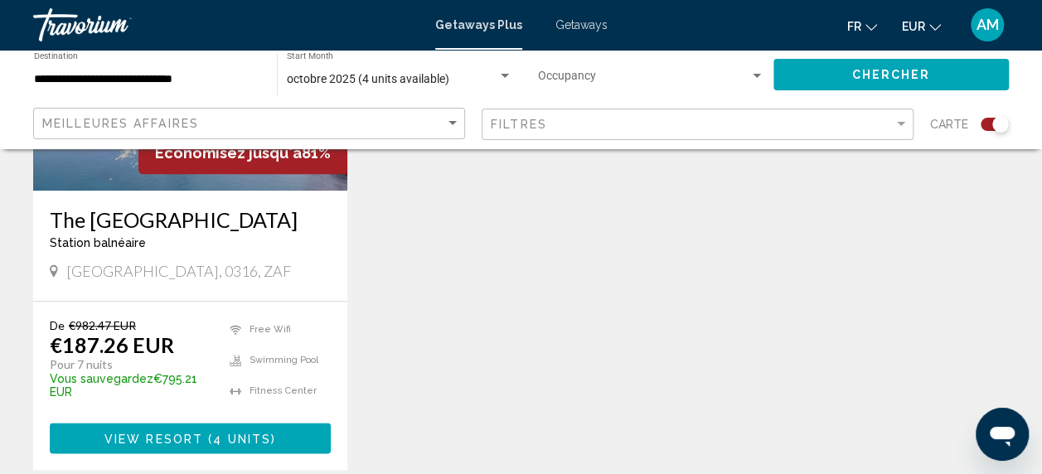
scroll to position [818, 0]
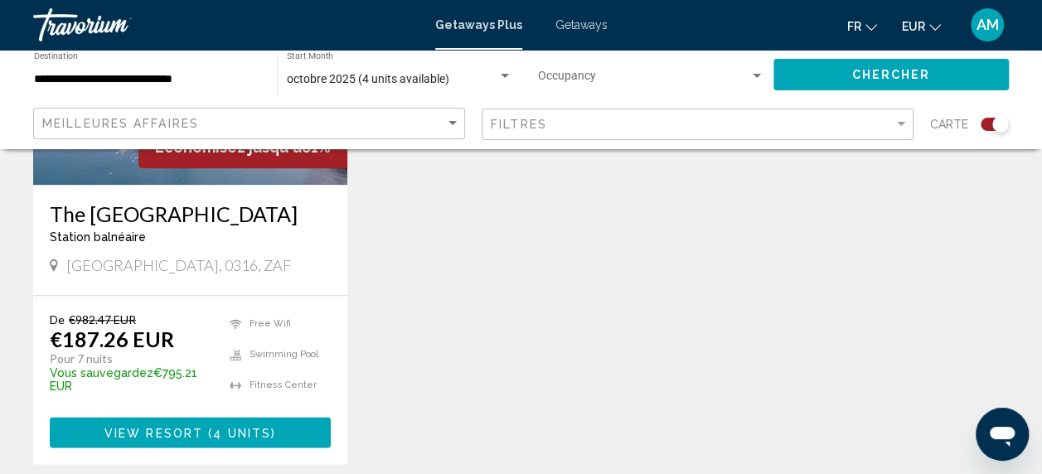
click at [272, 221] on h3 "The Kingdom Resort" at bounding box center [190, 213] width 281 height 25
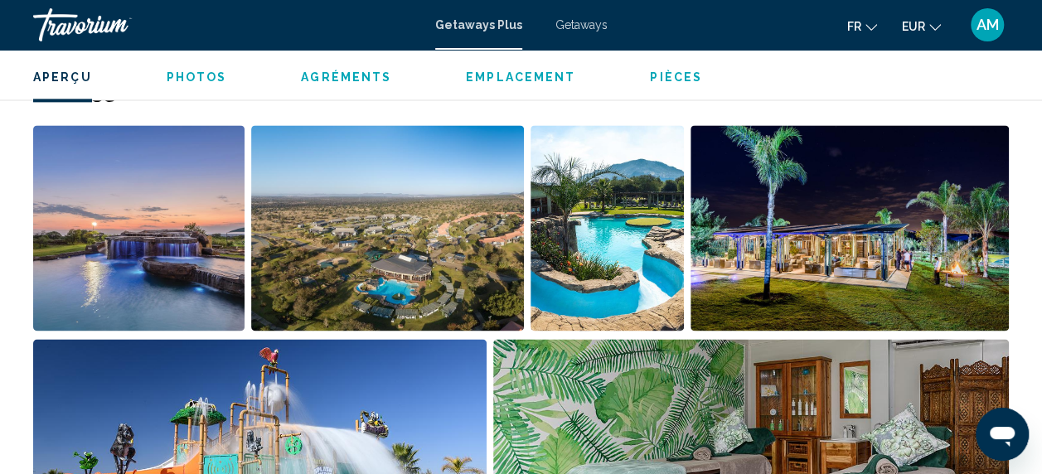
scroll to position [763, 0]
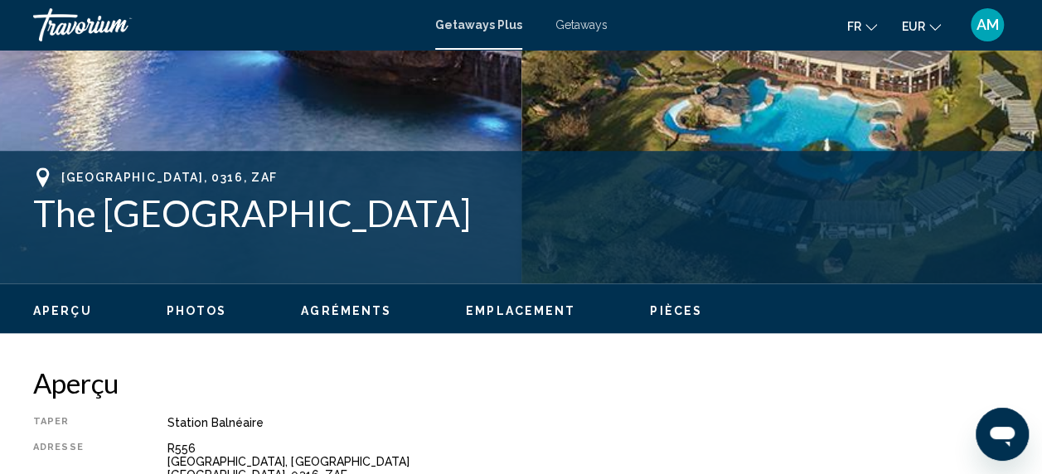
scroll to position [308, 0]
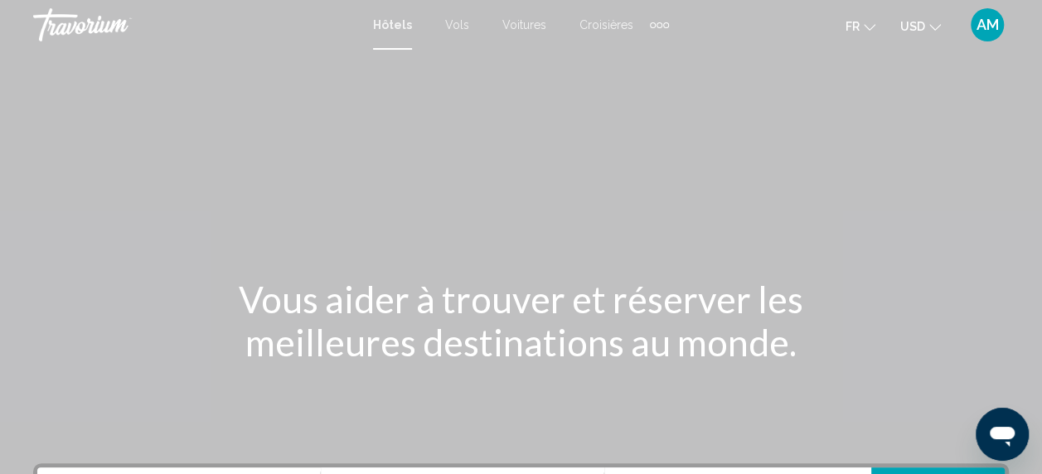
click at [917, 27] on span "USD" at bounding box center [912, 26] width 25 height 13
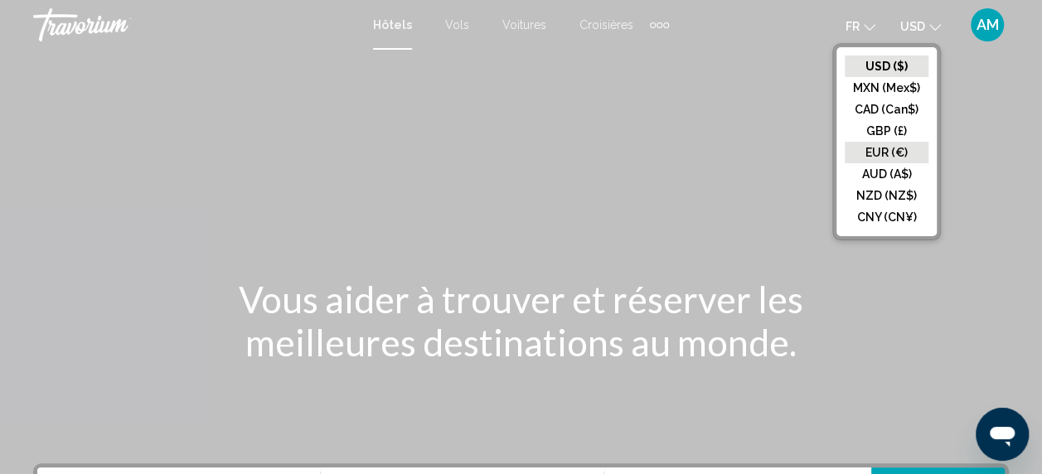
click at [913, 153] on button "EUR (€)" at bounding box center [887, 153] width 84 height 22
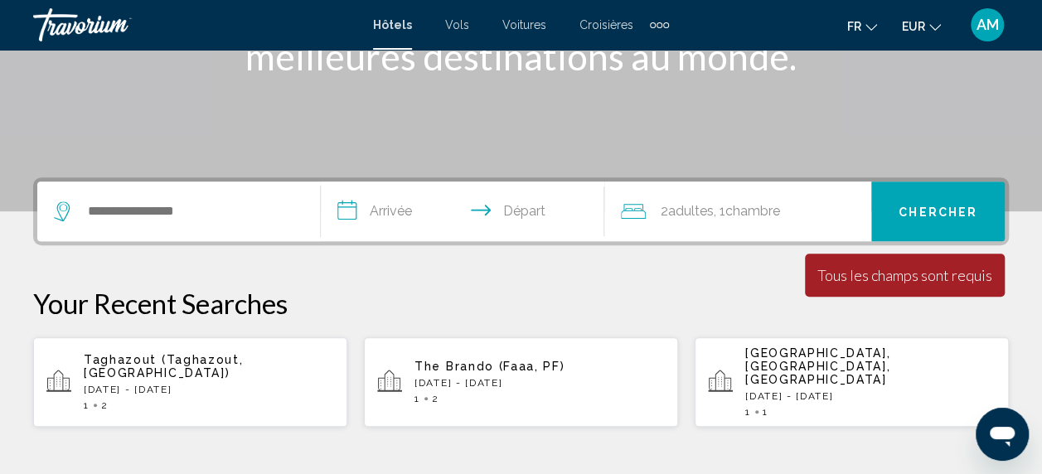
scroll to position [293, 0]
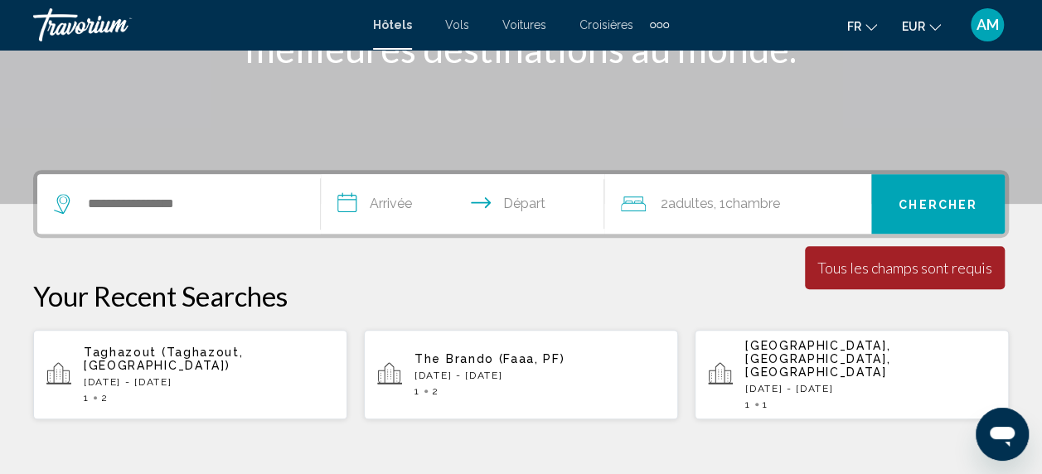
click at [561, 386] on div "1 2" at bounding box center [540, 392] width 250 height 12
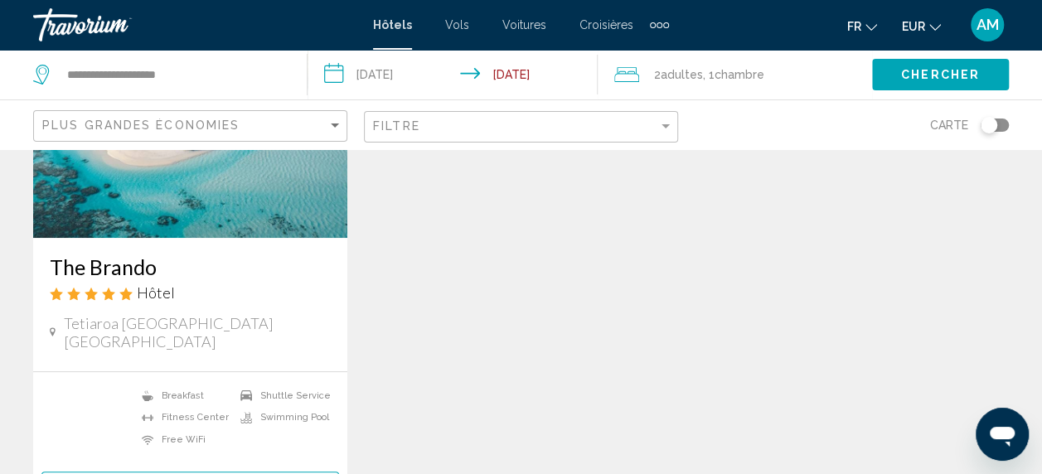
scroll to position [230, 0]
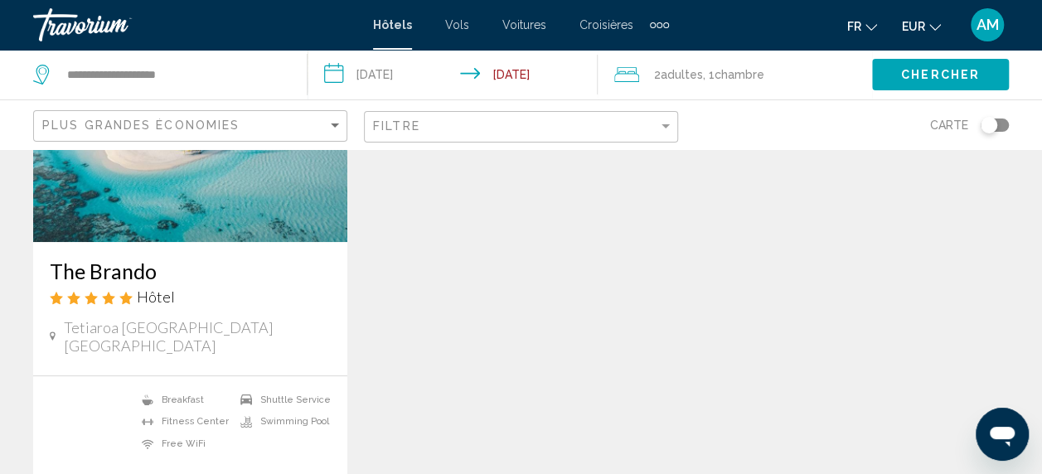
click at [403, 85] on input "**********" at bounding box center [457, 77] width 298 height 55
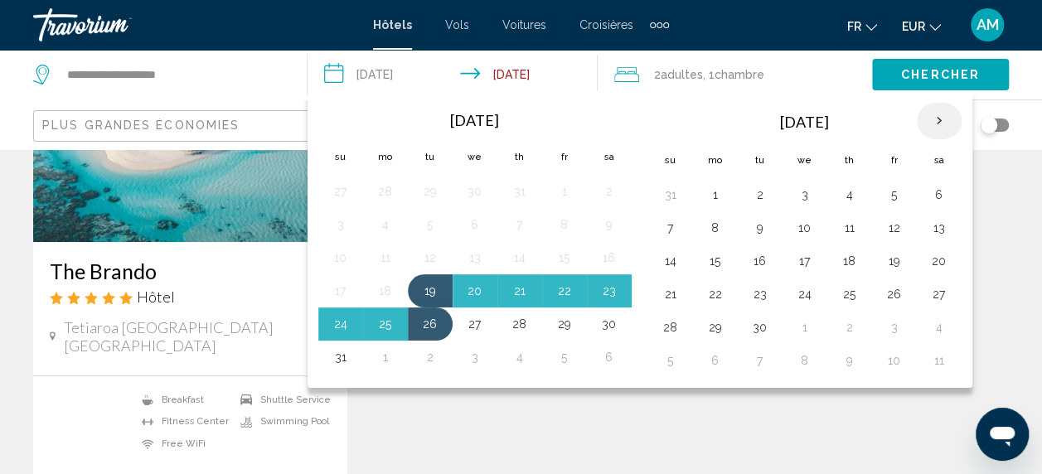
click at [921, 118] on th "Next month" at bounding box center [939, 121] width 45 height 36
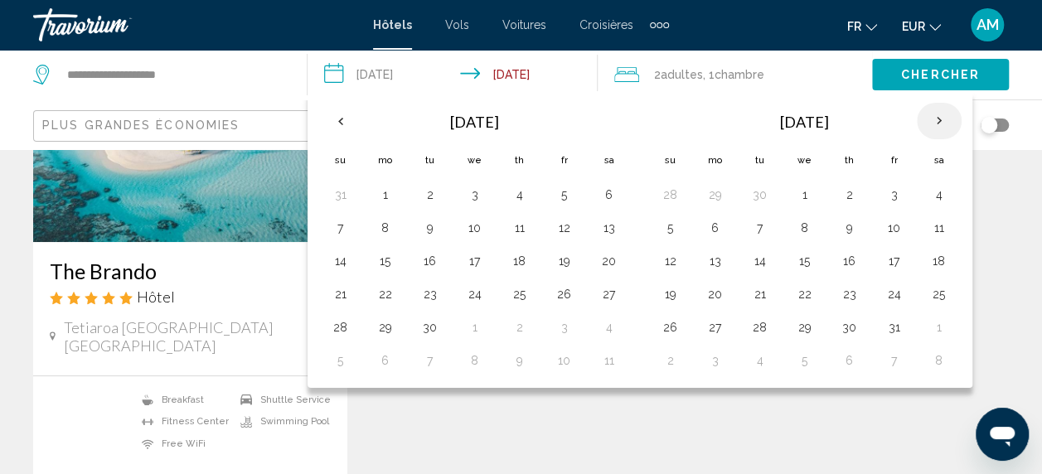
click at [921, 118] on th "Next month" at bounding box center [939, 121] width 45 height 36
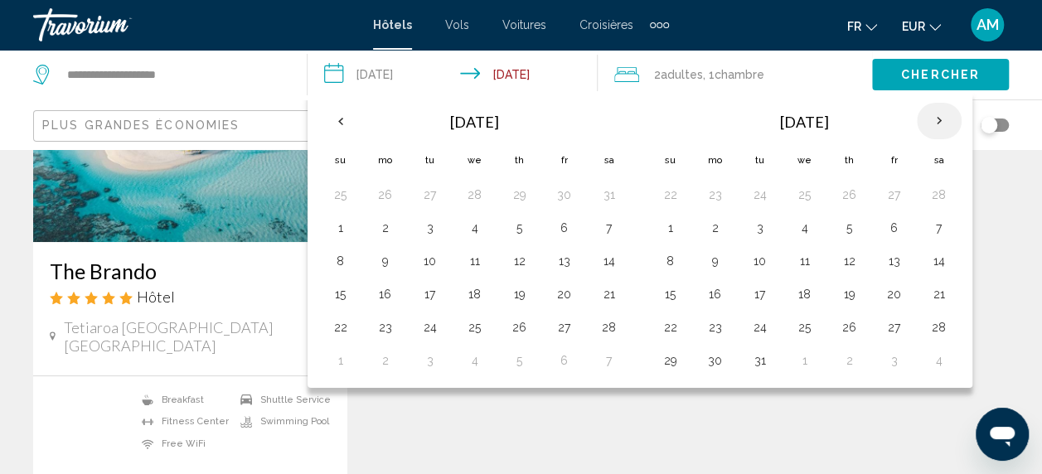
click at [921, 118] on th "Next month" at bounding box center [939, 121] width 45 height 36
click at [845, 318] on button "28" at bounding box center [850, 327] width 27 height 23
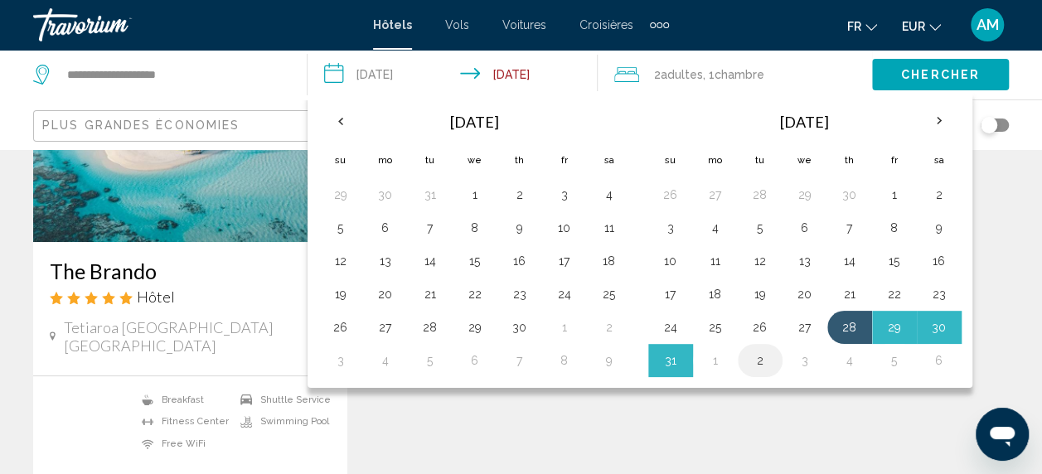
click at [755, 357] on button "2" at bounding box center [760, 360] width 27 height 23
type input "**********"
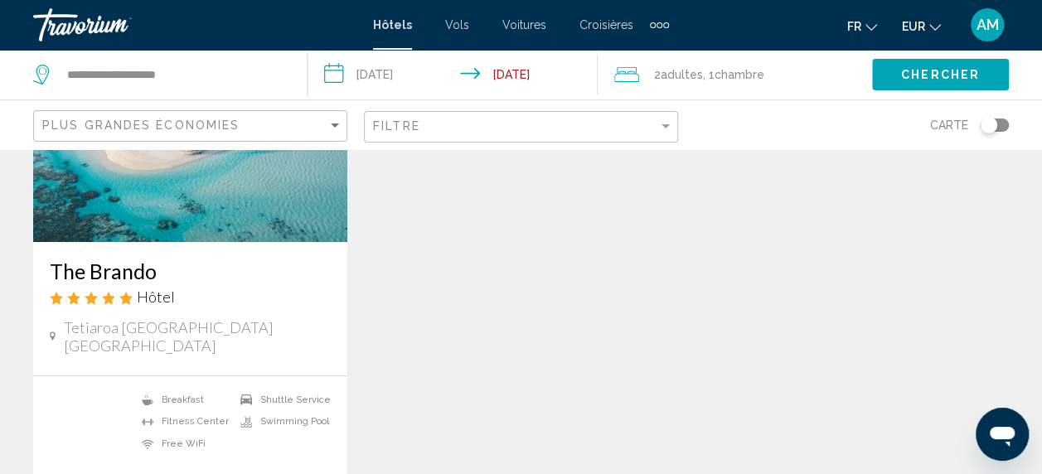
click at [914, 77] on span "Chercher" at bounding box center [940, 75] width 79 height 13
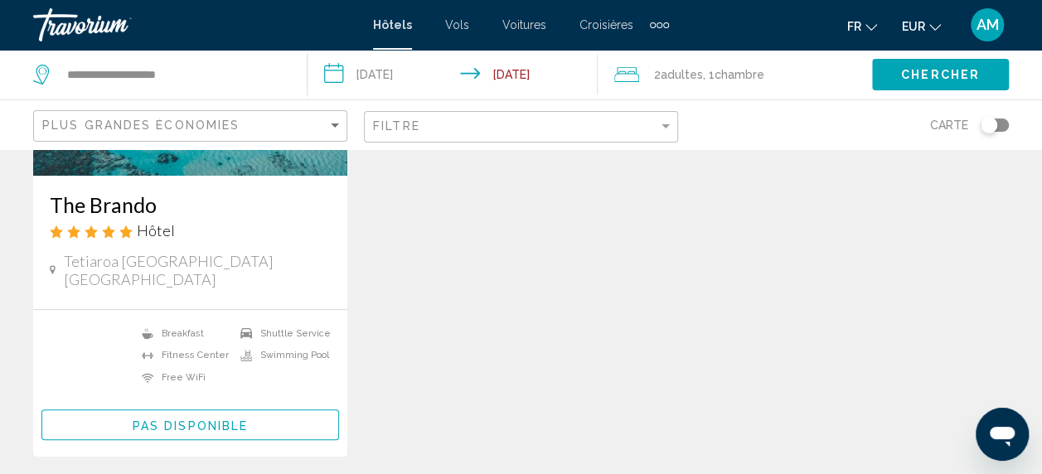
scroll to position [303, 0]
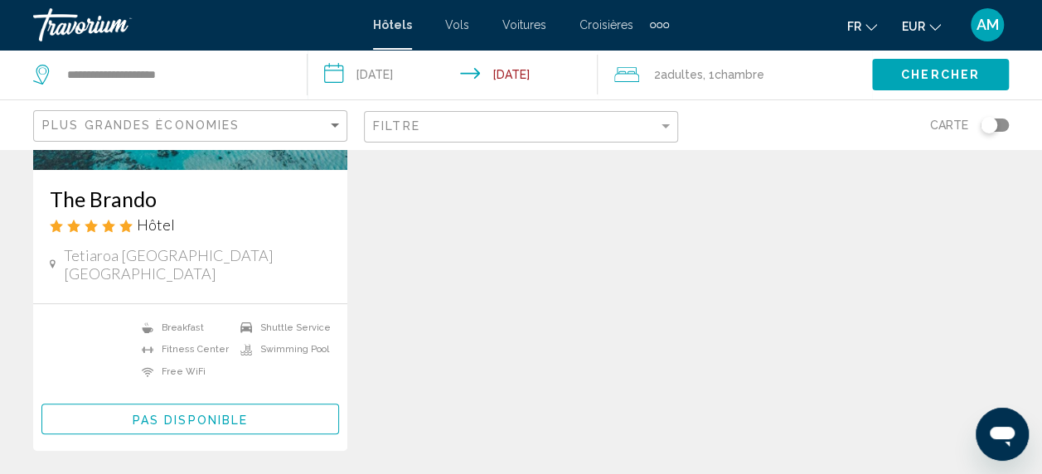
click at [104, 420] on button "Pas disponible" at bounding box center [190, 419] width 298 height 31
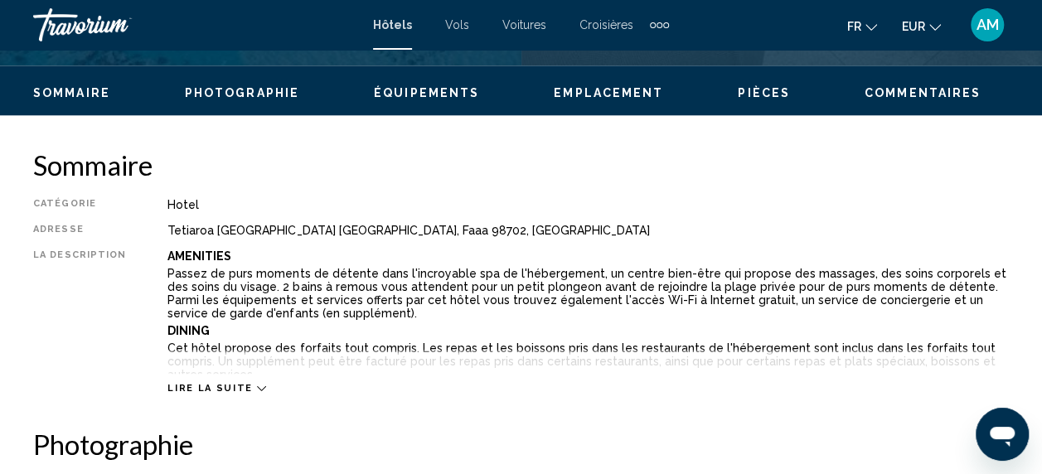
scroll to position [783, 0]
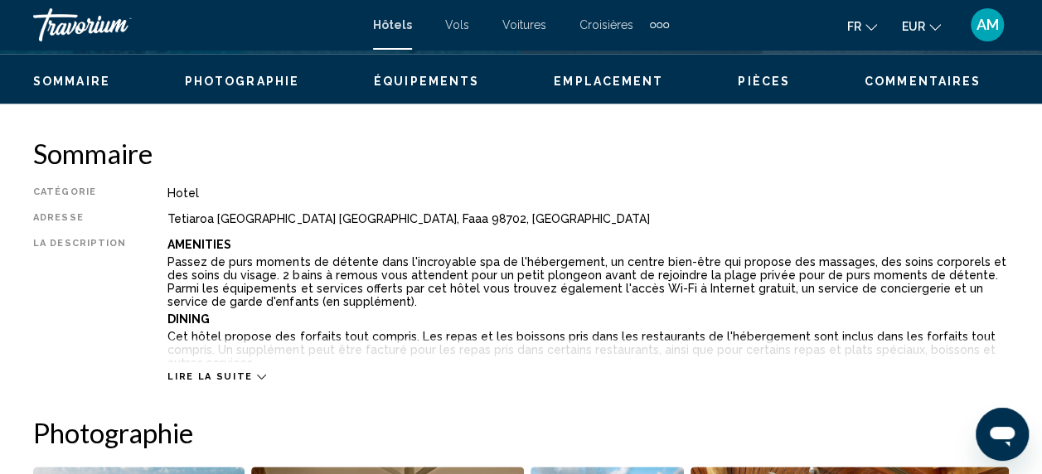
click at [211, 379] on span "Lire la suite" at bounding box center [209, 376] width 85 height 11
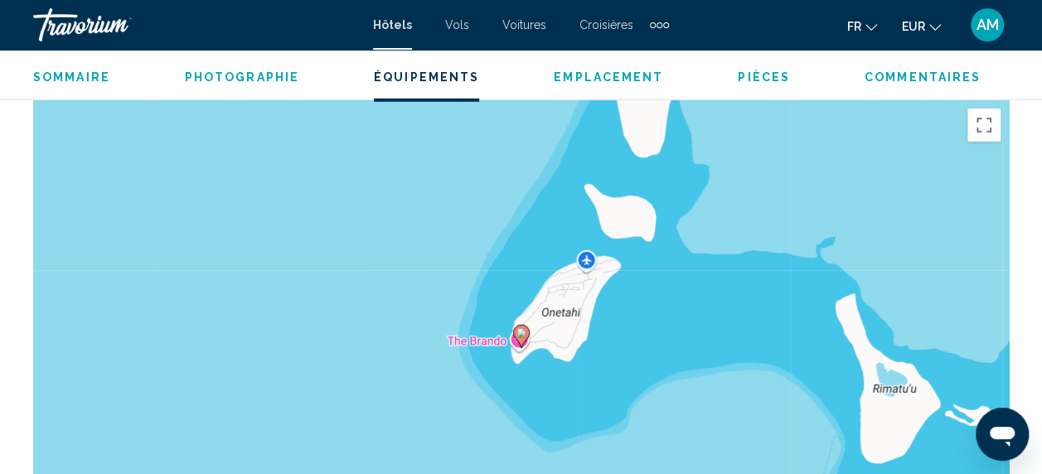
scroll to position [2110, 0]
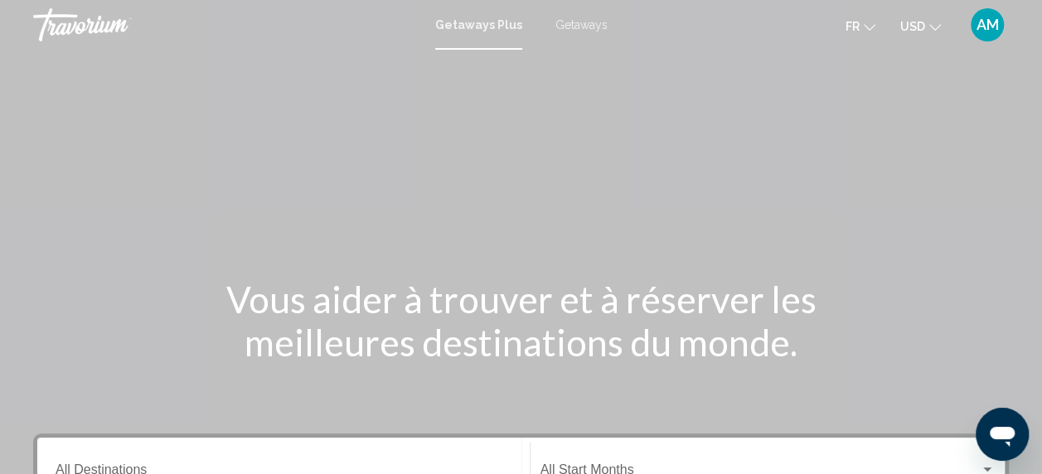
click at [594, 19] on span "Getaways" at bounding box center [581, 24] width 52 height 13
click at [933, 22] on icon "Change currency" at bounding box center [935, 28] width 12 height 12
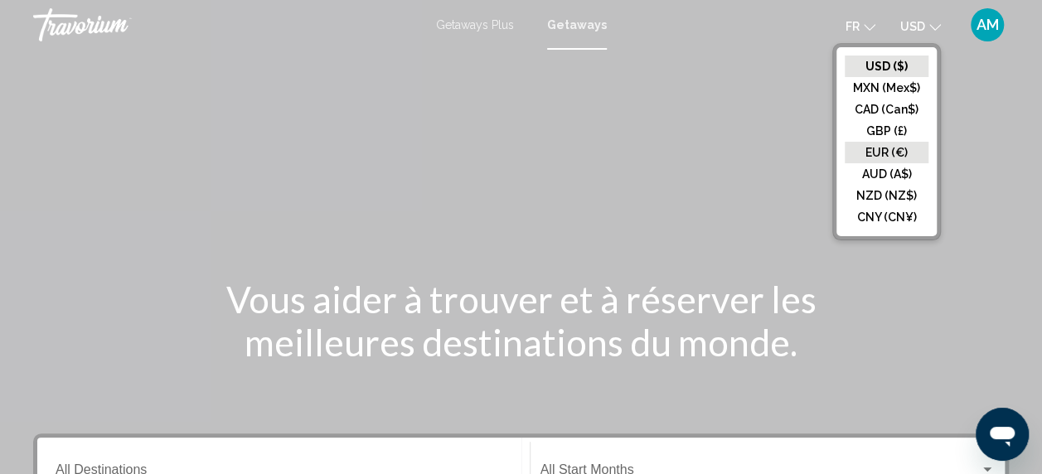
click at [898, 151] on button "EUR (€)" at bounding box center [887, 153] width 84 height 22
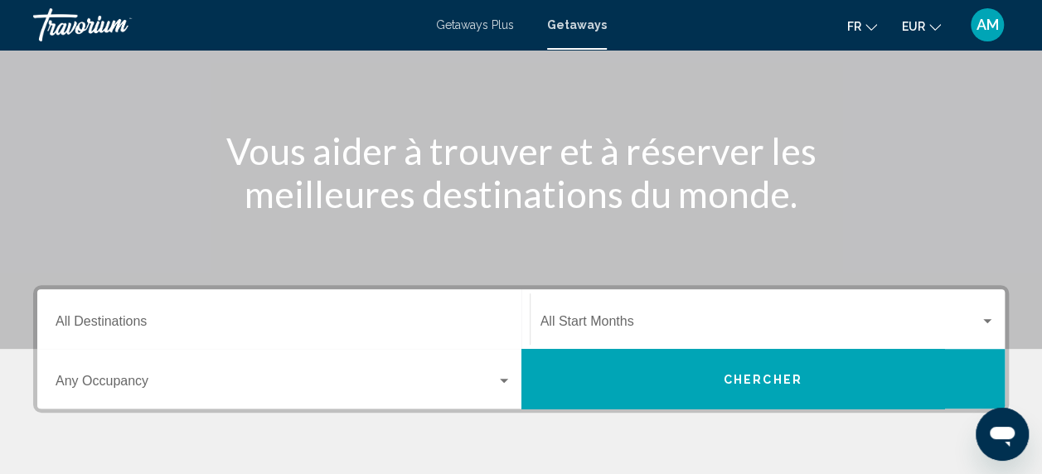
scroll to position [149, 0]
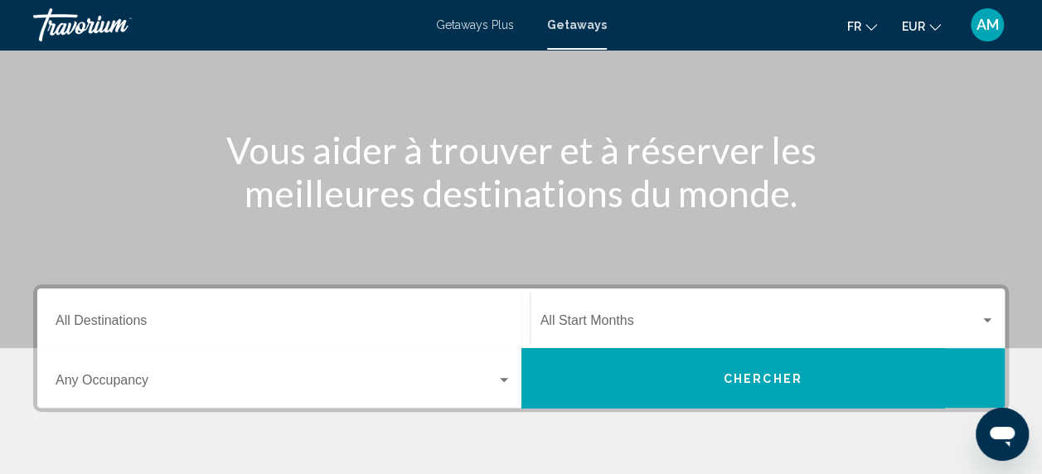
click at [259, 334] on div "Destination All Destinations" at bounding box center [284, 319] width 456 height 52
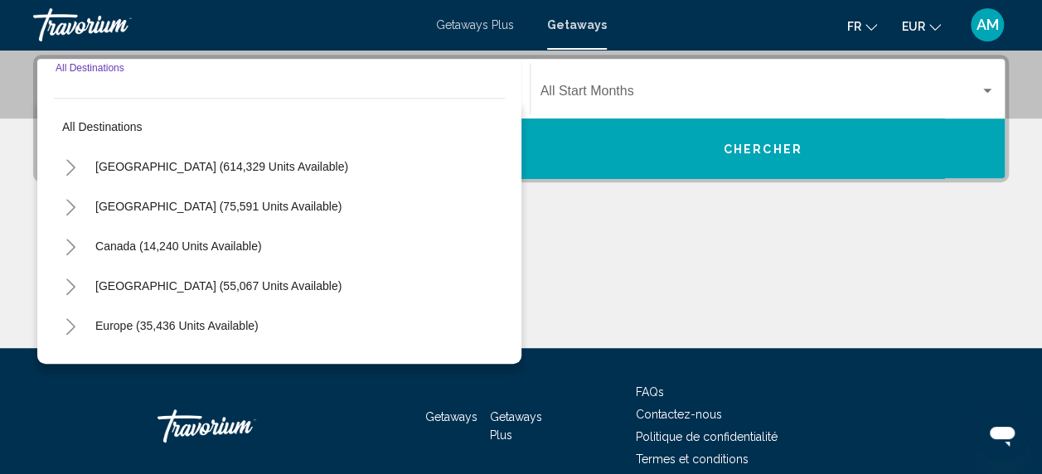
scroll to position [380, 0]
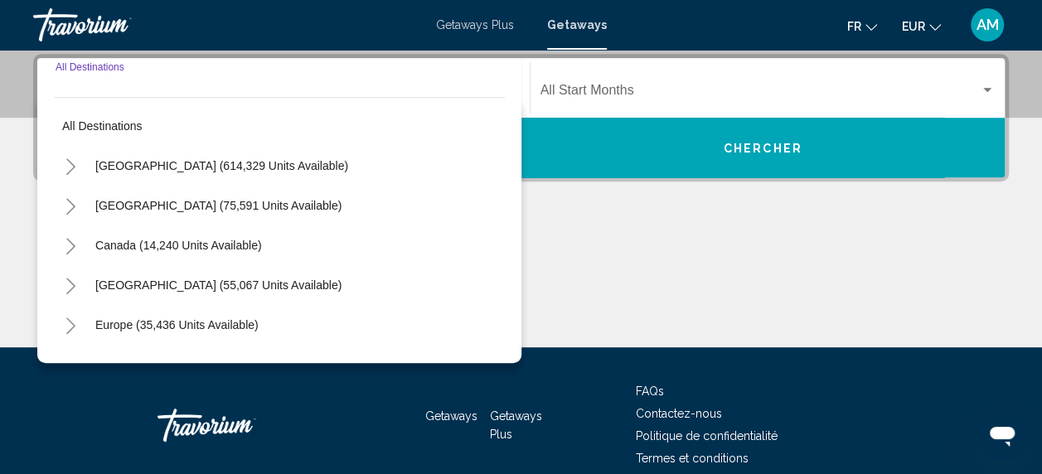
click at [68, 330] on icon "Toggle Europe (35,436 units available)" at bounding box center [70, 326] width 9 height 17
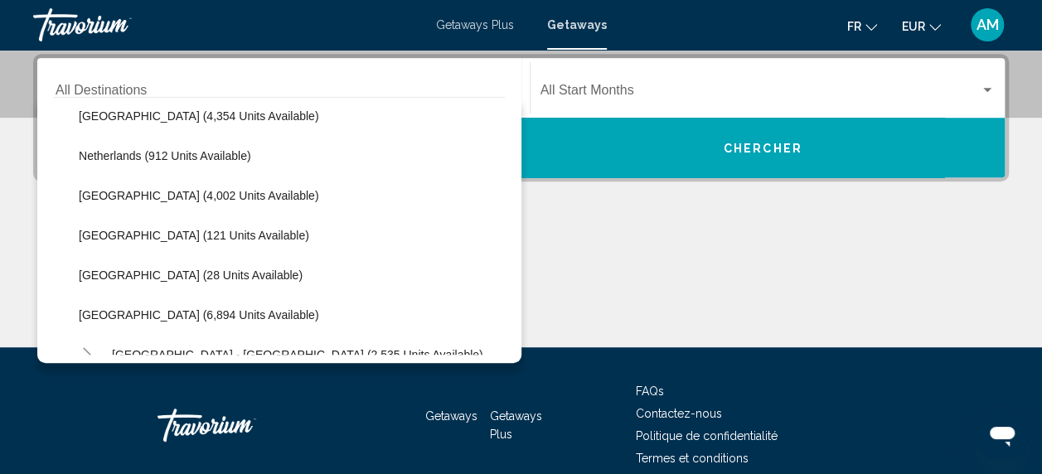
scroll to position [683, 0]
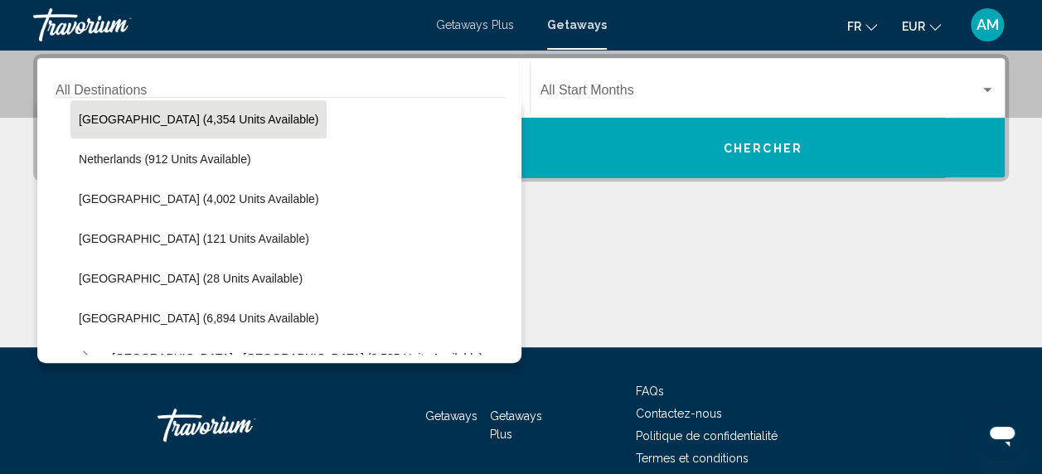
click at [204, 131] on button "[GEOGRAPHIC_DATA] (4,354 units available)" at bounding box center [198, 119] width 256 height 38
type input "**********"
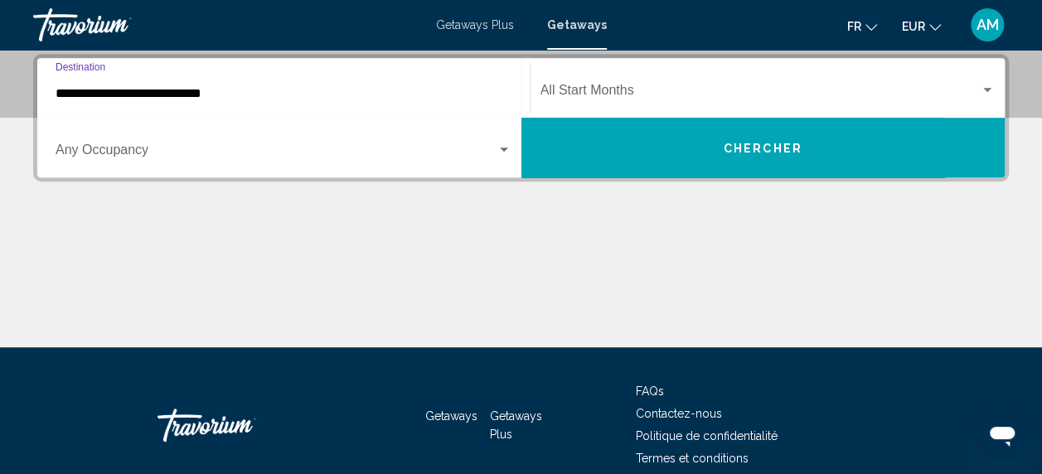
click at [124, 162] on div "Occupancy Any Occupancy" at bounding box center [284, 148] width 456 height 52
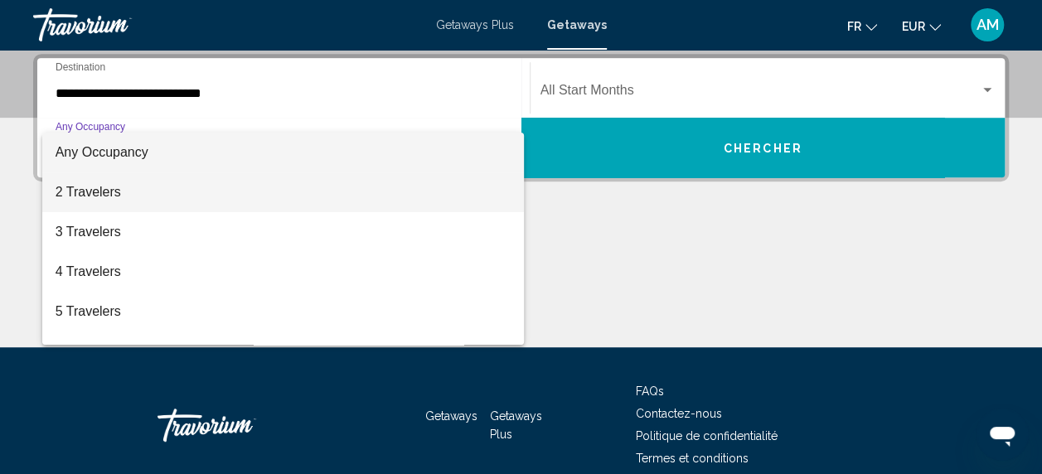
click at [131, 192] on span "2 Travelers" at bounding box center [284, 192] width 456 height 40
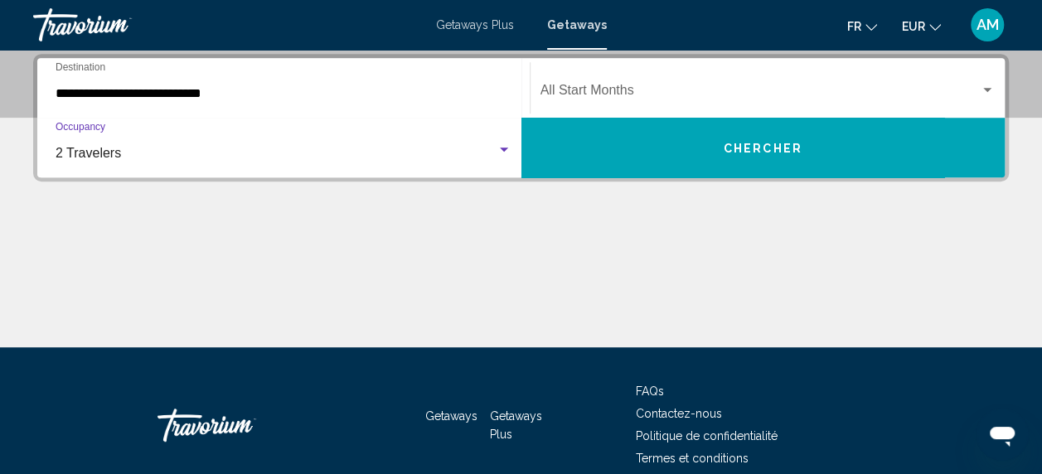
click at [564, 93] on span "Search widget" at bounding box center [761, 93] width 440 height 15
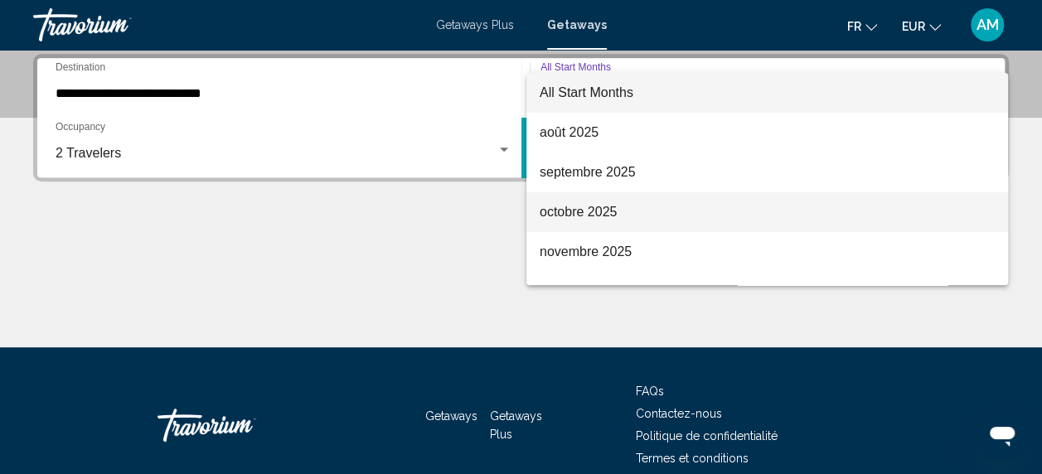
click at [786, 209] on span "octobre 2025" at bounding box center [767, 212] width 455 height 40
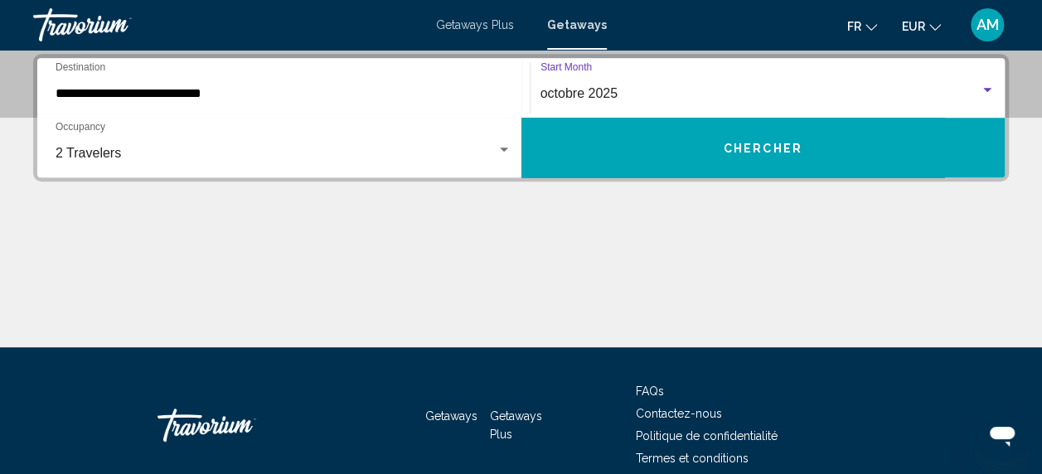
click at [752, 140] on span "Chercher" at bounding box center [763, 146] width 79 height 13
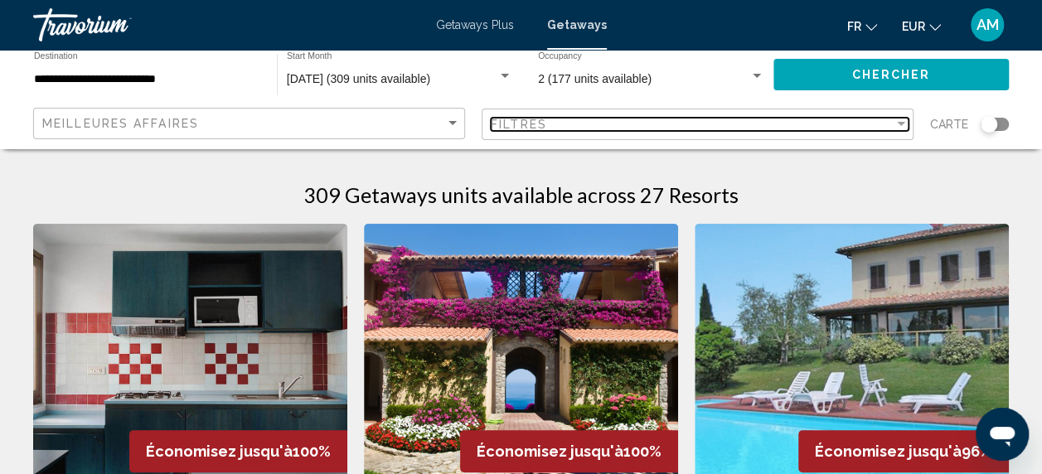
click at [896, 127] on div "Filter" at bounding box center [901, 124] width 15 height 13
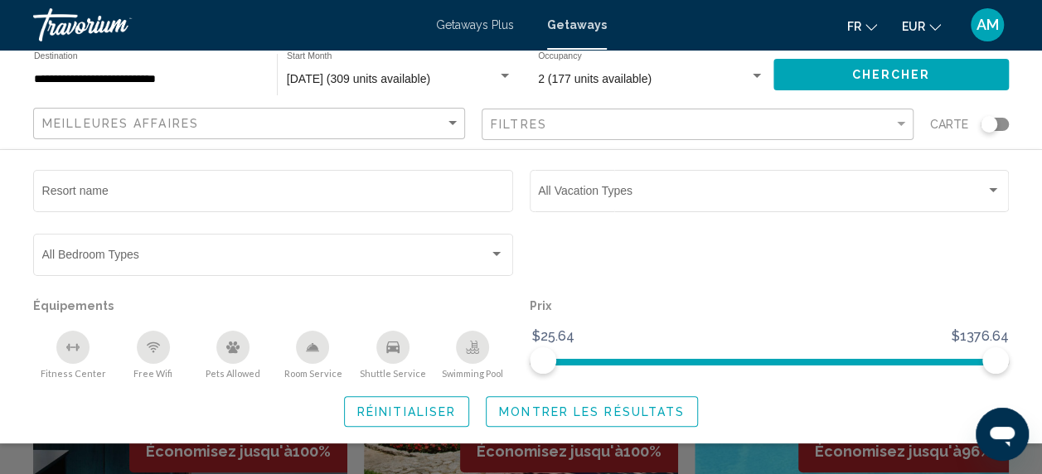
click at [473, 347] on icon "Swimming Pool" at bounding box center [472, 347] width 13 height 13
click at [79, 354] on icon "Fitness Center" at bounding box center [72, 347] width 13 height 13
click at [524, 401] on button "Montrer les résultats" at bounding box center [592, 411] width 212 height 31
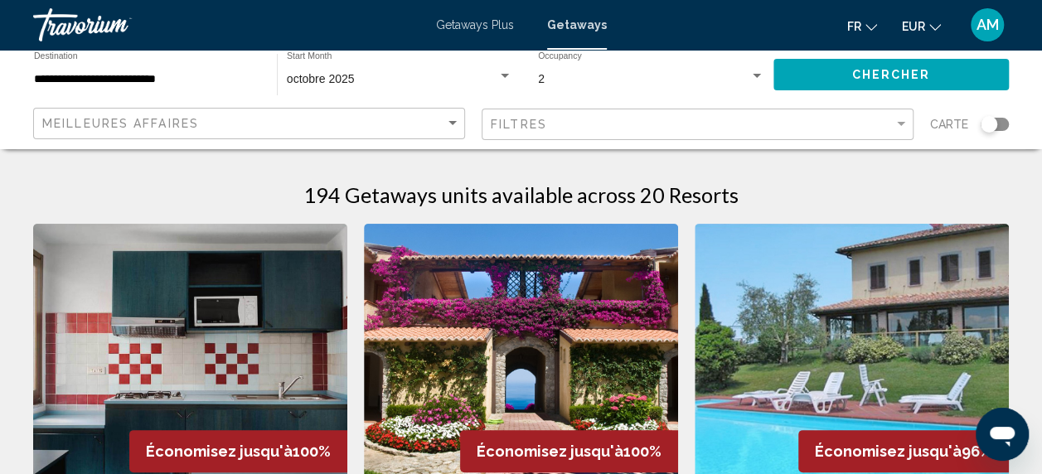
click at [997, 124] on div "Search widget" at bounding box center [995, 124] width 28 height 13
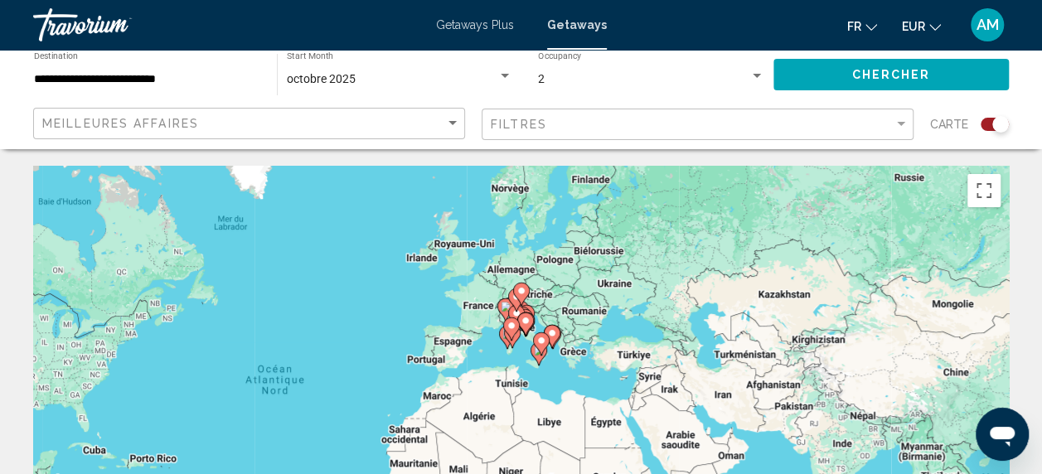
drag, startPoint x: 604, startPoint y: 319, endPoint x: 405, endPoint y: 310, distance: 198.4
click at [405, 310] on div "Pour activer le glissement avec le clavier, appuyez sur Alt+Entrée. Une fois ce…" at bounding box center [521, 414] width 976 height 497
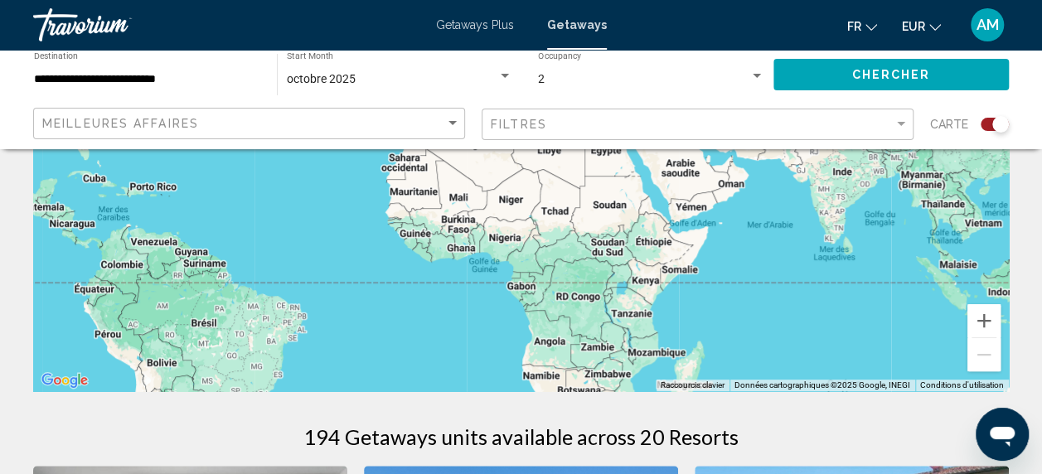
scroll to position [268, 0]
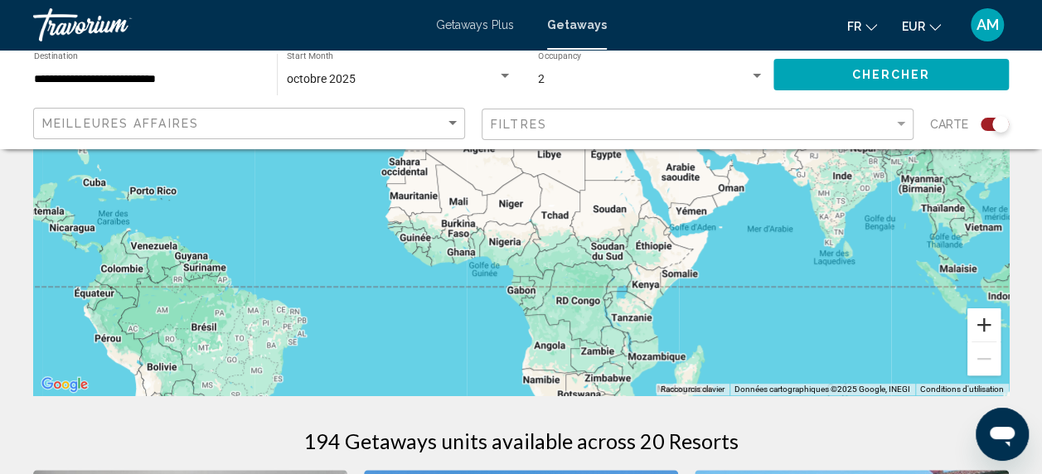
click at [985, 323] on button "Zoom avant" at bounding box center [984, 324] width 33 height 33
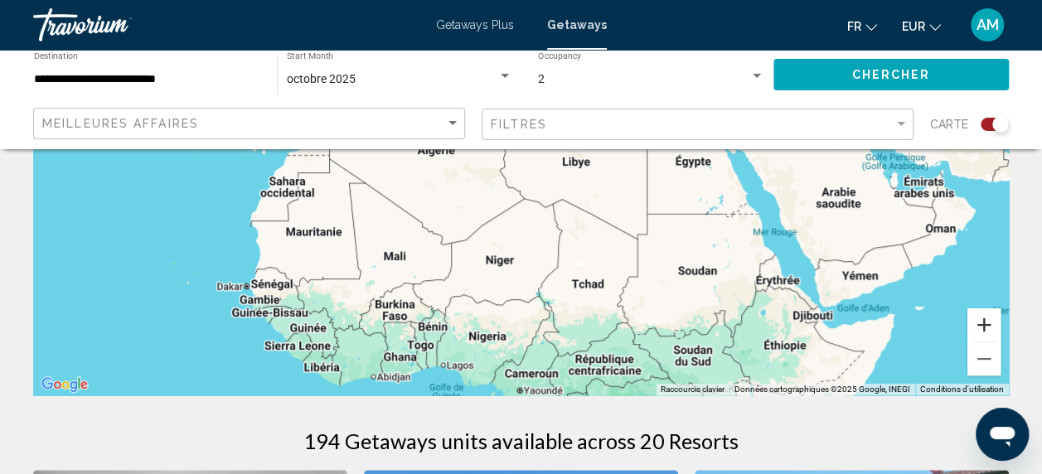
click at [985, 323] on button "Zoom avant" at bounding box center [984, 324] width 33 height 33
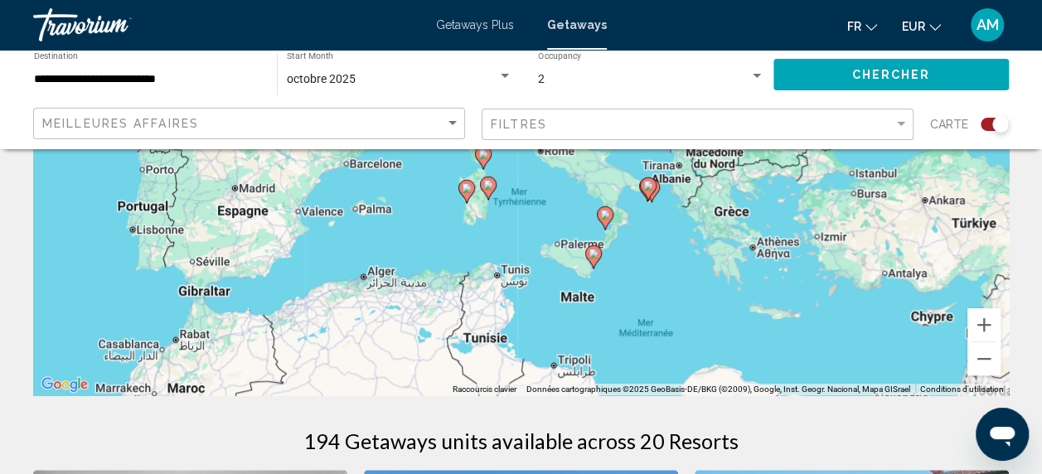
drag, startPoint x: 637, startPoint y: 177, endPoint x: 637, endPoint y: 510, distance: 332.5
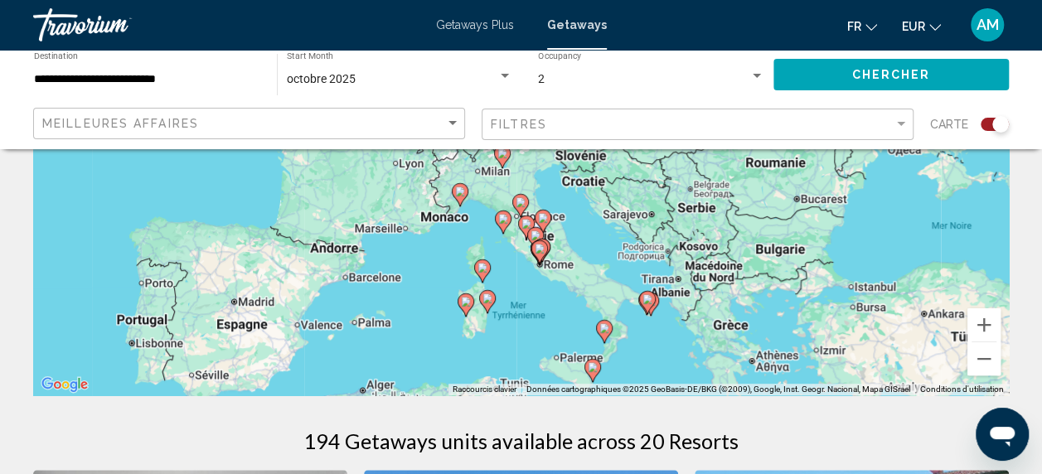
drag, startPoint x: 691, startPoint y: 252, endPoint x: 686, endPoint y: 375, distance: 122.8
click at [686, 375] on div "Pour activer le glissement avec le clavier, appuyez sur Alt+Entrée. Une fois ce…" at bounding box center [521, 146] width 976 height 497
click at [975, 325] on button "Zoom avant" at bounding box center [984, 324] width 33 height 33
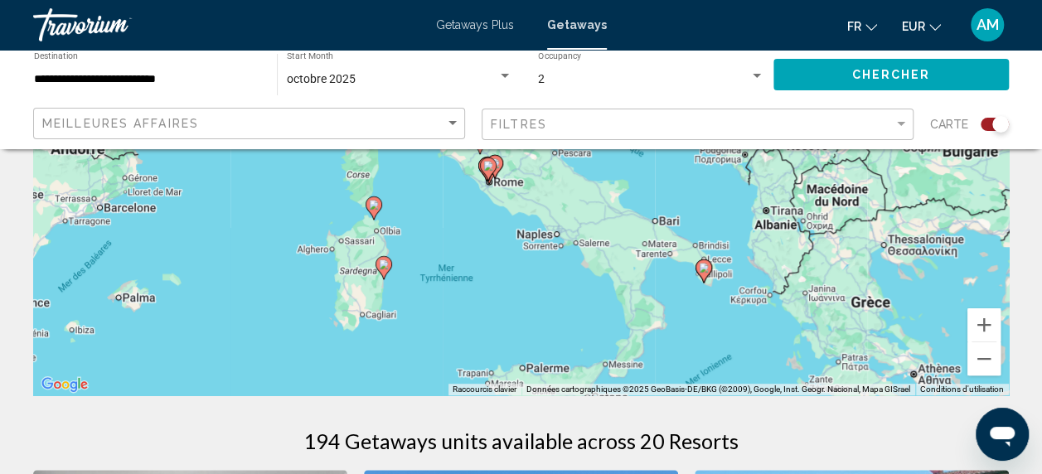
drag, startPoint x: 673, startPoint y: 315, endPoint x: 602, endPoint y: 106, distance: 220.8
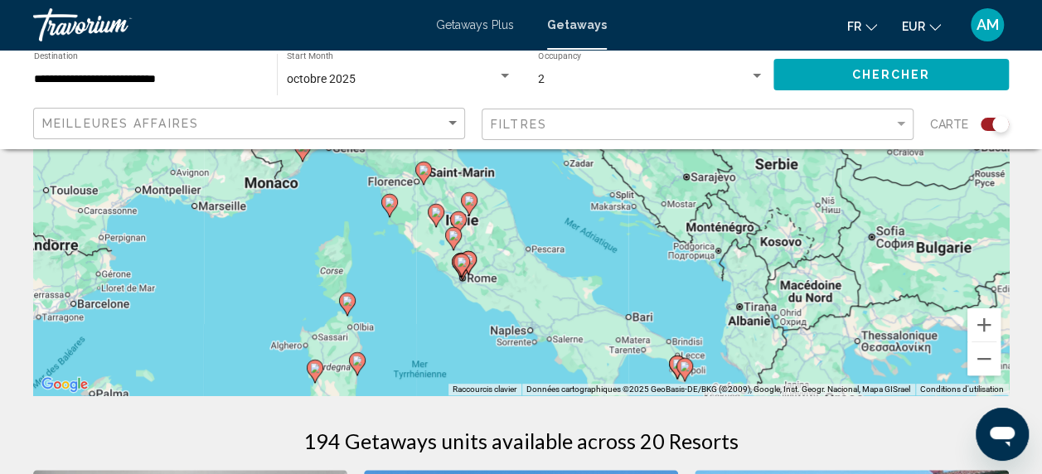
drag, startPoint x: 562, startPoint y: 297, endPoint x: 541, endPoint y: 395, distance: 101.0
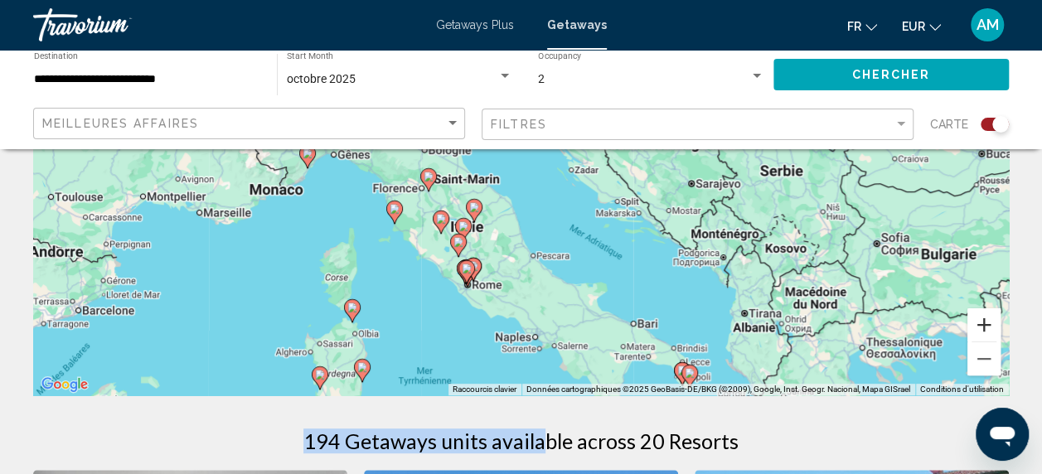
click at [982, 327] on button "Zoom avant" at bounding box center [984, 324] width 33 height 33
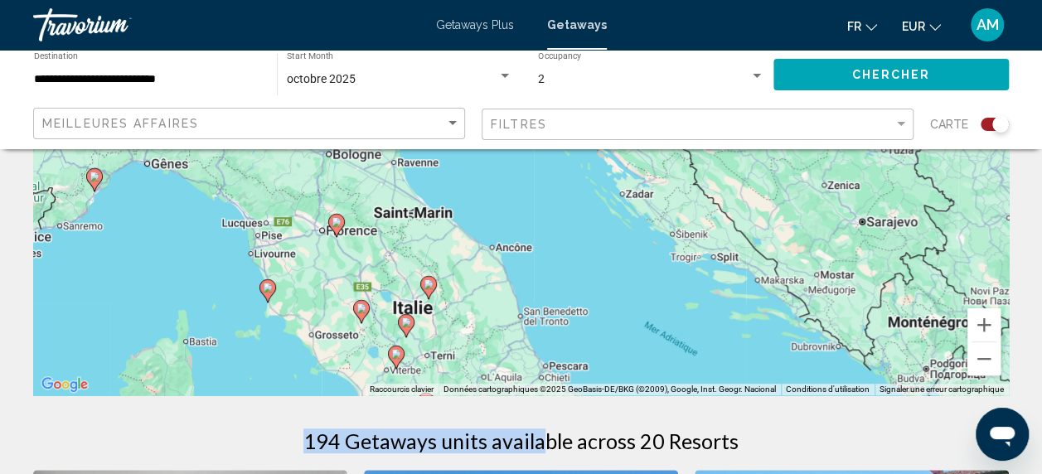
click at [269, 293] on icon "Main content" at bounding box center [266, 291] width 15 height 22
type input "**********"
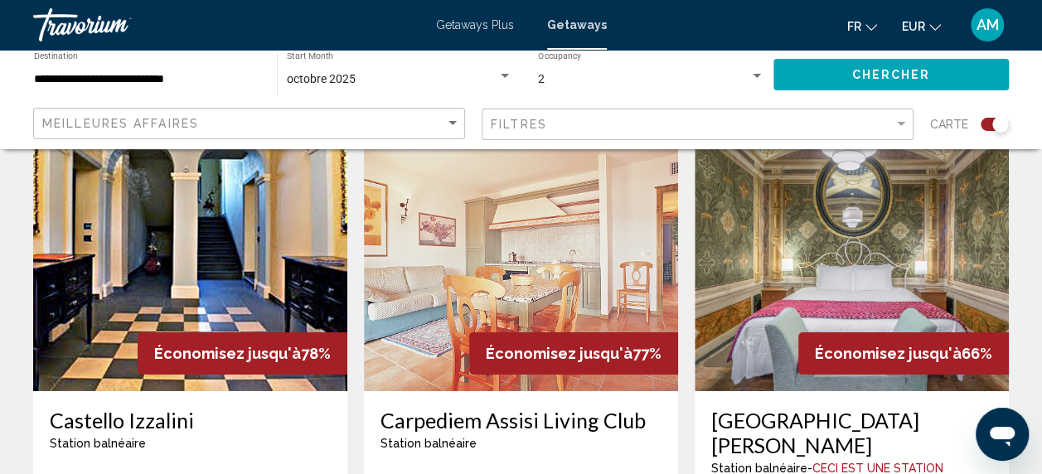
scroll to position [2771, 0]
